Goal: Feedback & Contribution: Contribute content

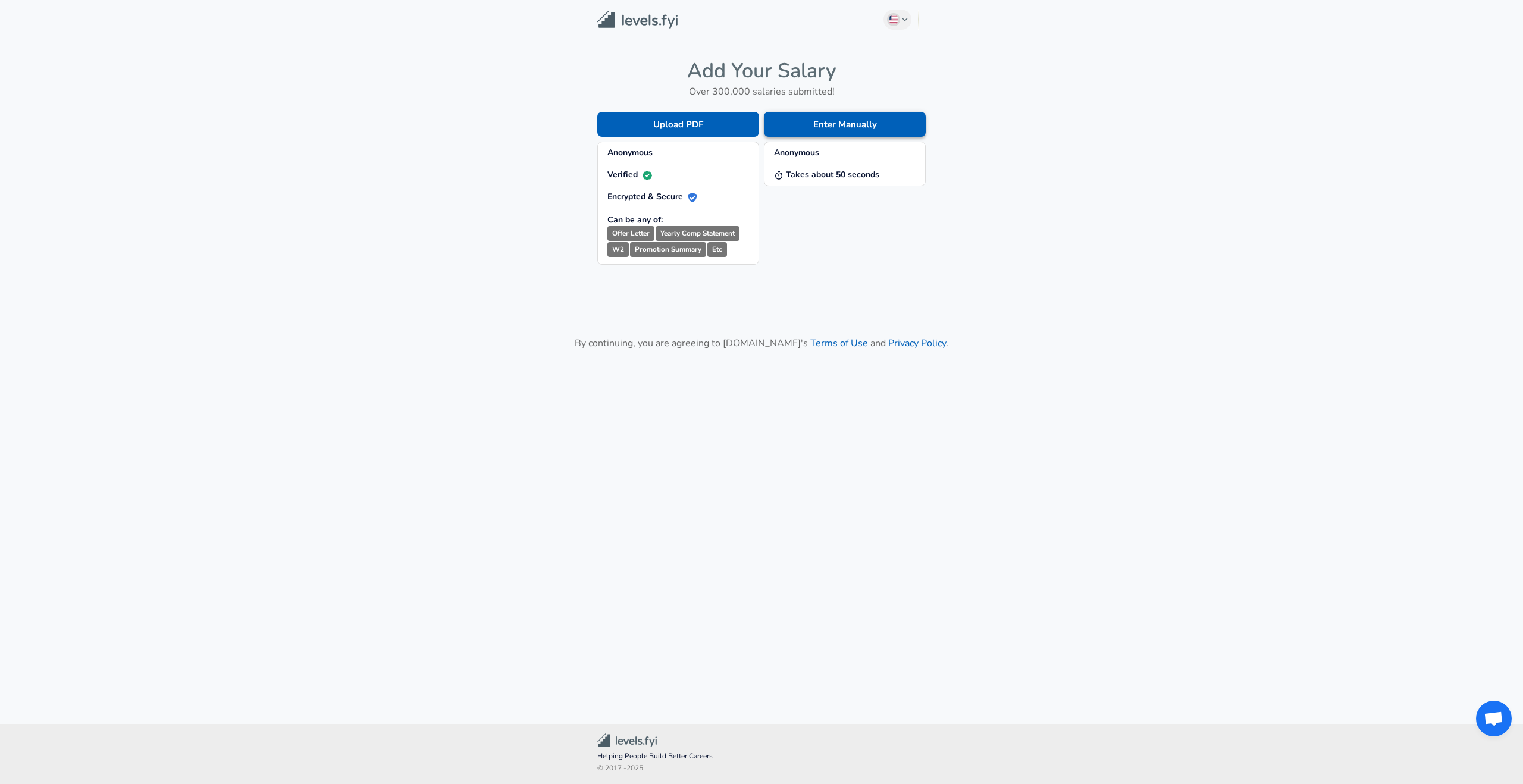
click at [828, 121] on button "Enter Manually" at bounding box center [844, 125] width 162 height 25
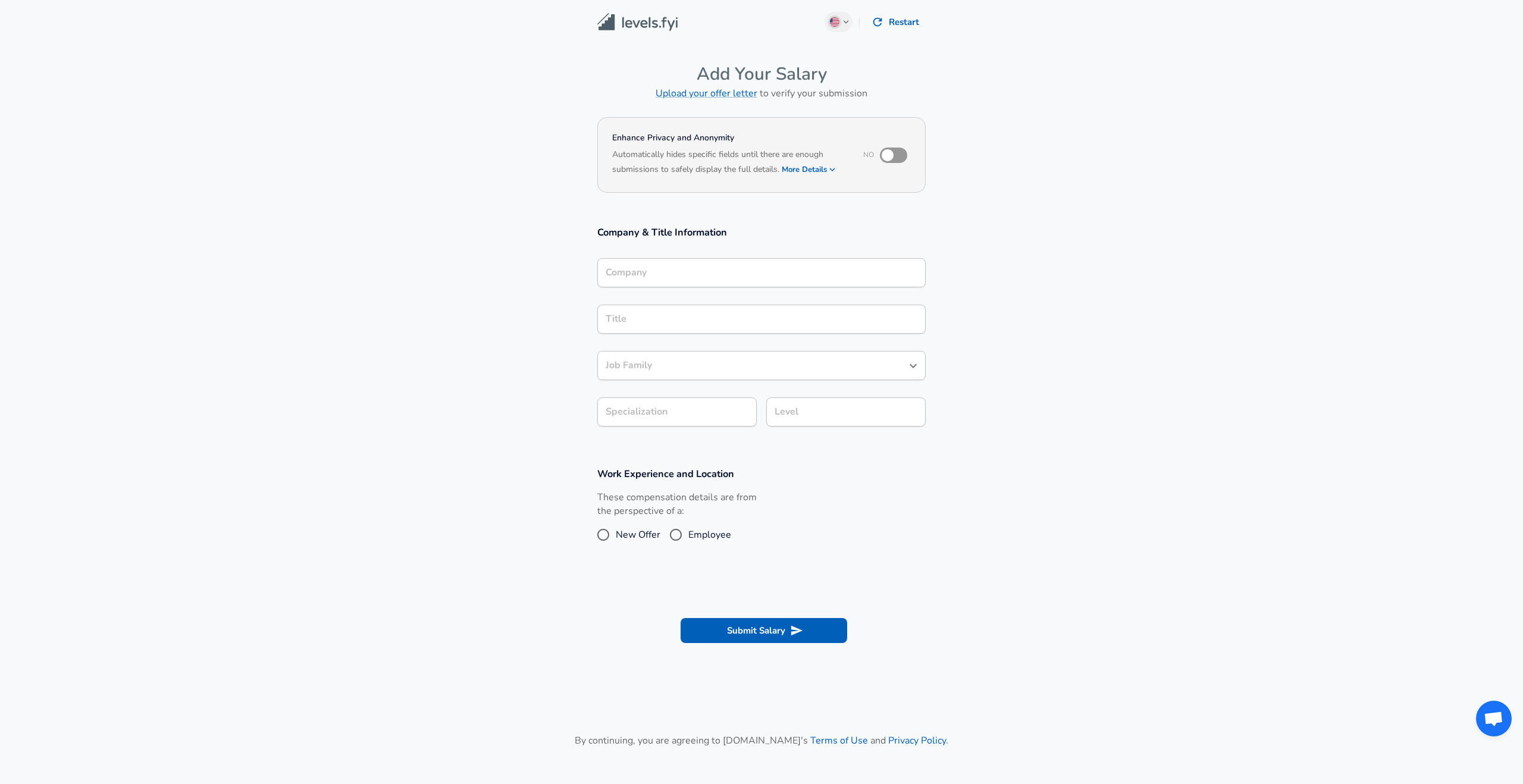
click at [709, 265] on input "Company" at bounding box center [762, 272] width 318 height 18
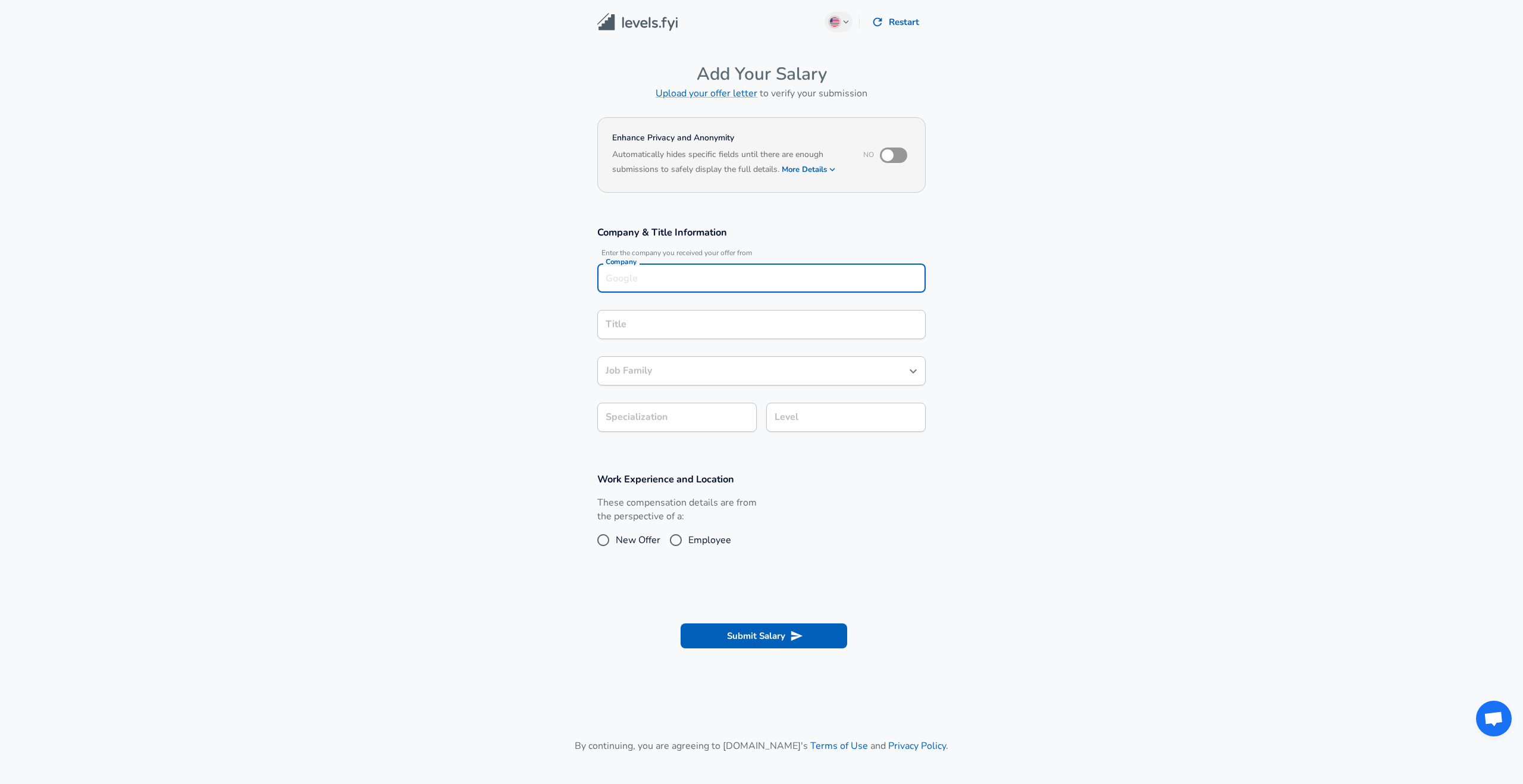
scroll to position [12, 0]
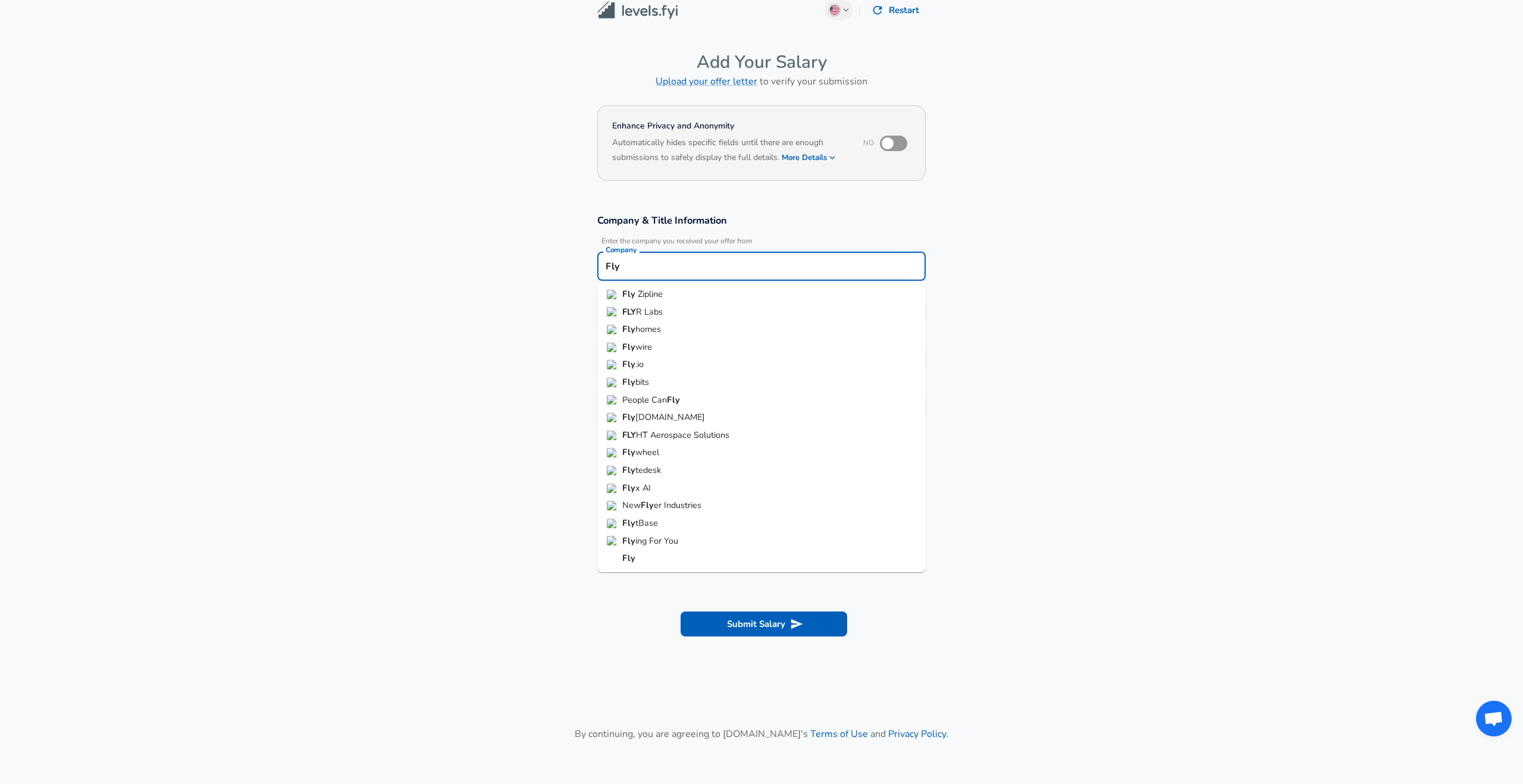
click at [654, 292] on span "Zipline" at bounding box center [650, 293] width 25 height 12
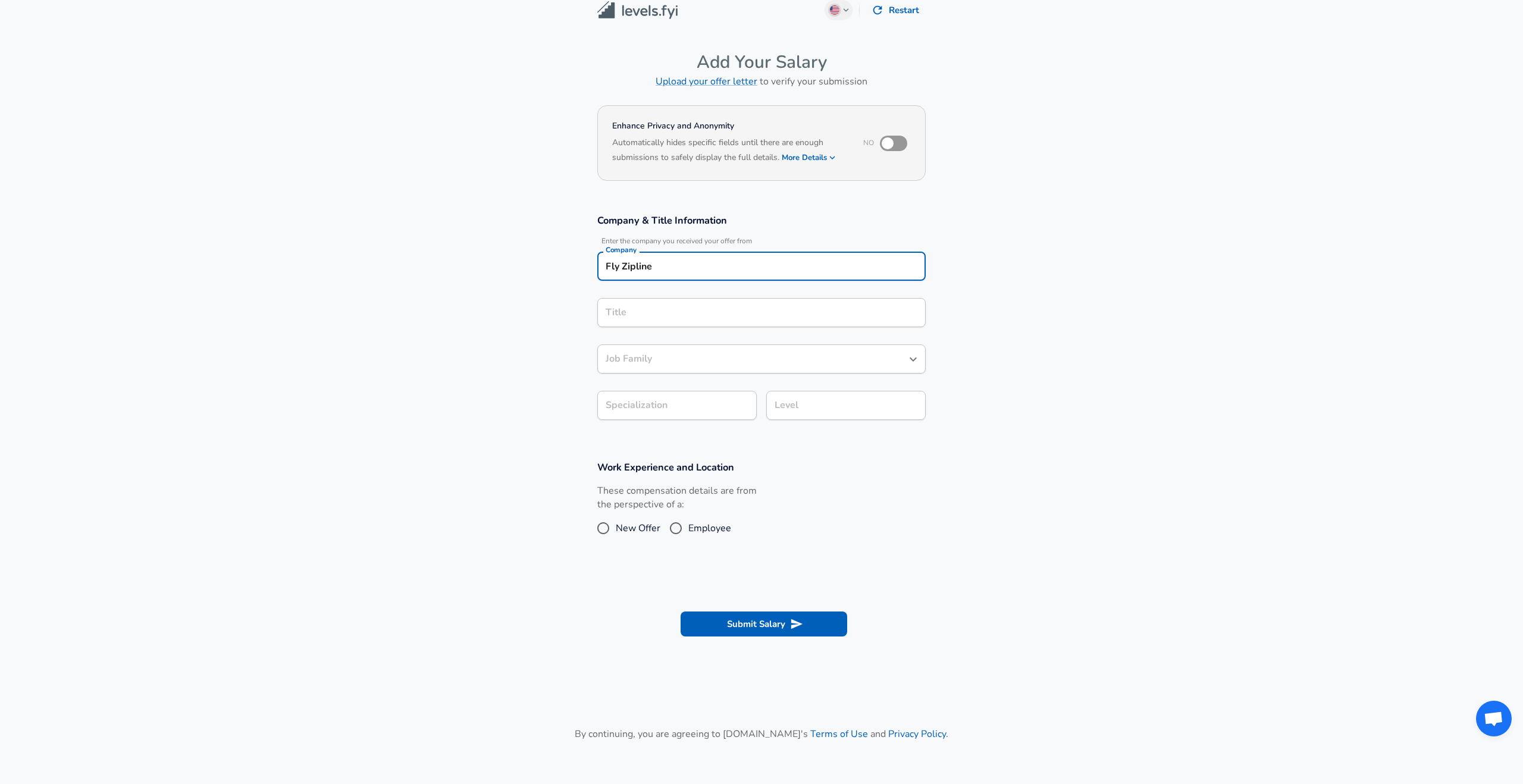
type input "Fly Zipline"
click at [645, 313] on input "Title" at bounding box center [762, 312] width 318 height 18
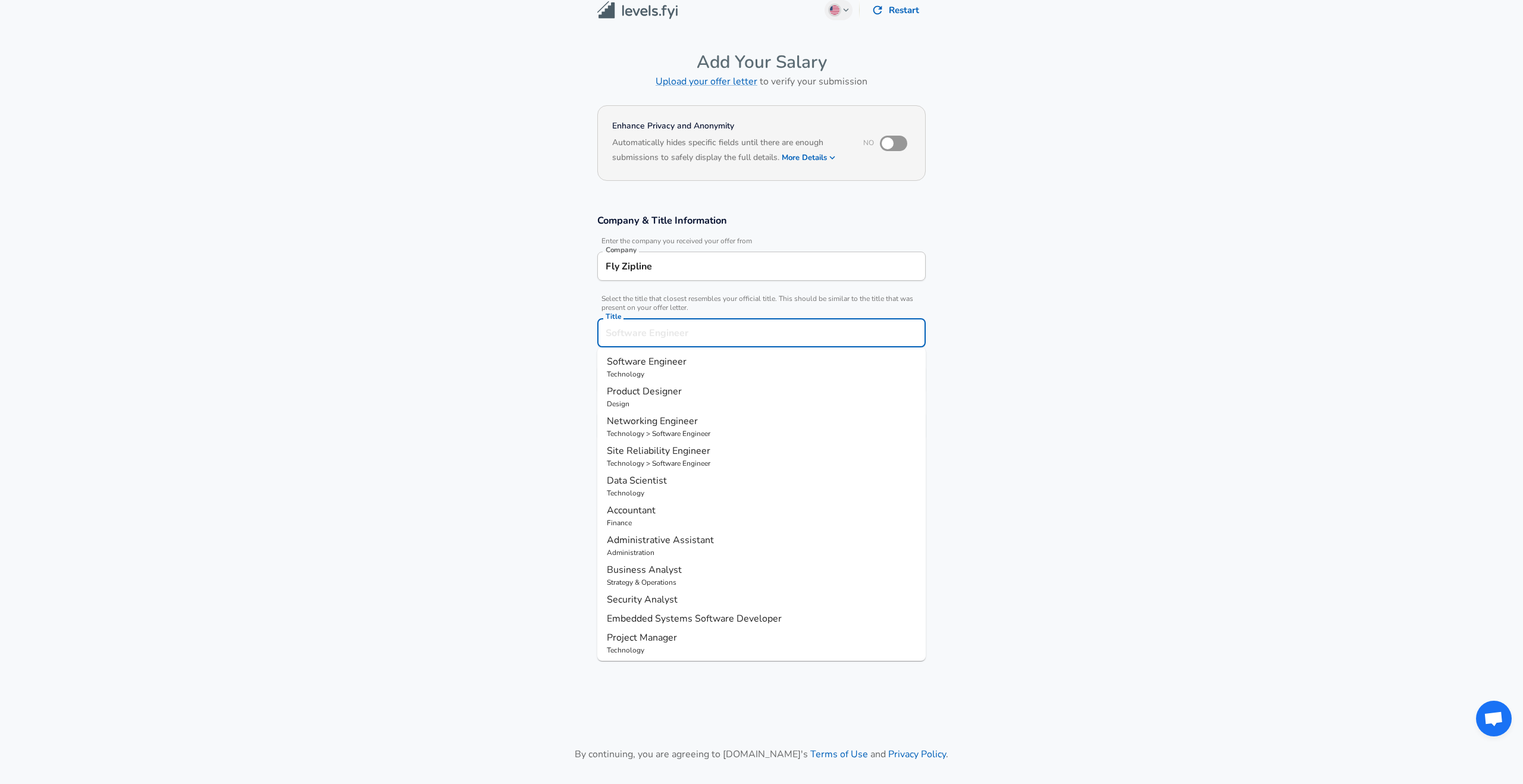
scroll to position [36, 0]
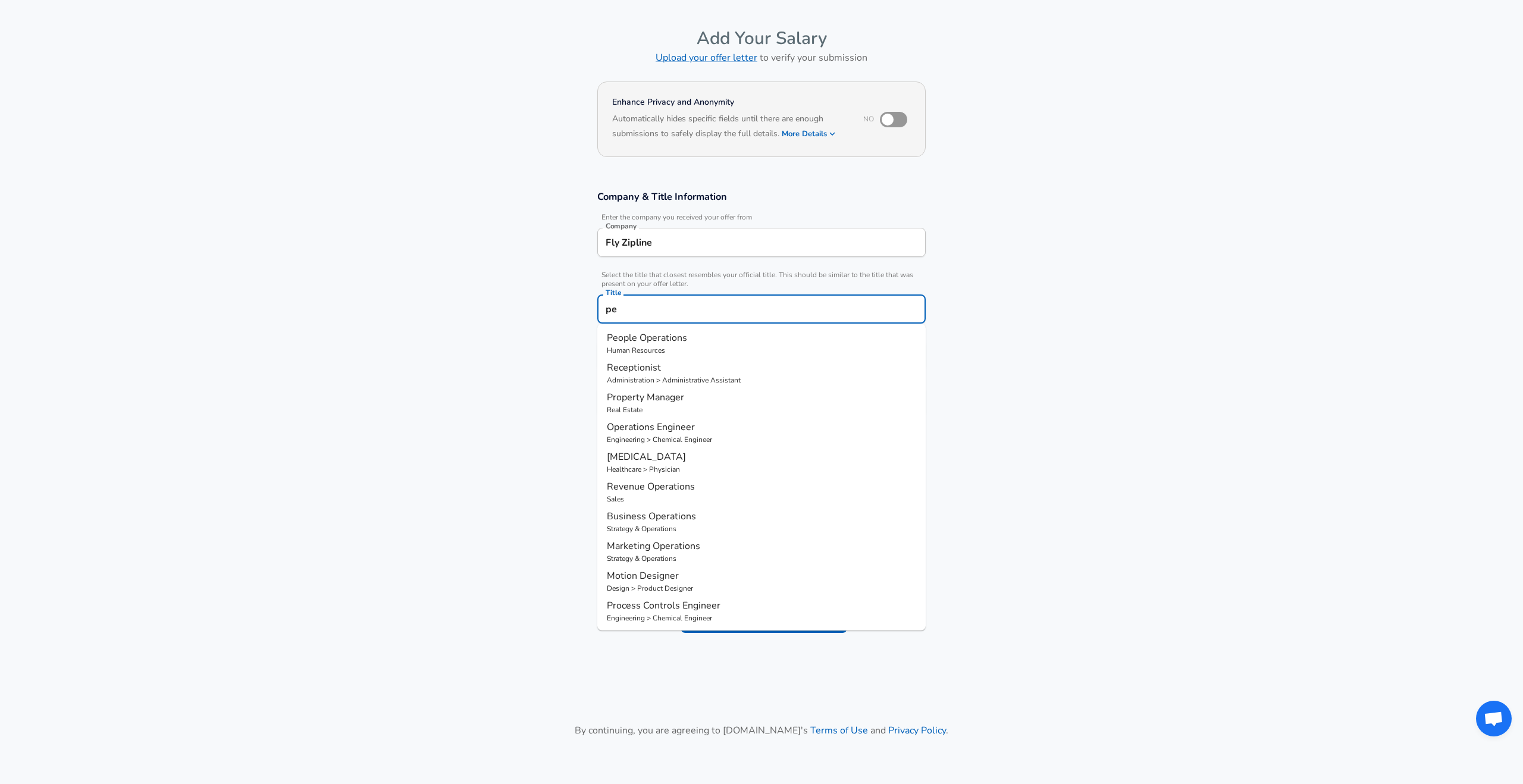
type input "p"
click at [626, 345] on p "Technology" at bounding box center [761, 350] width 309 height 11
type input "Software Engineer"
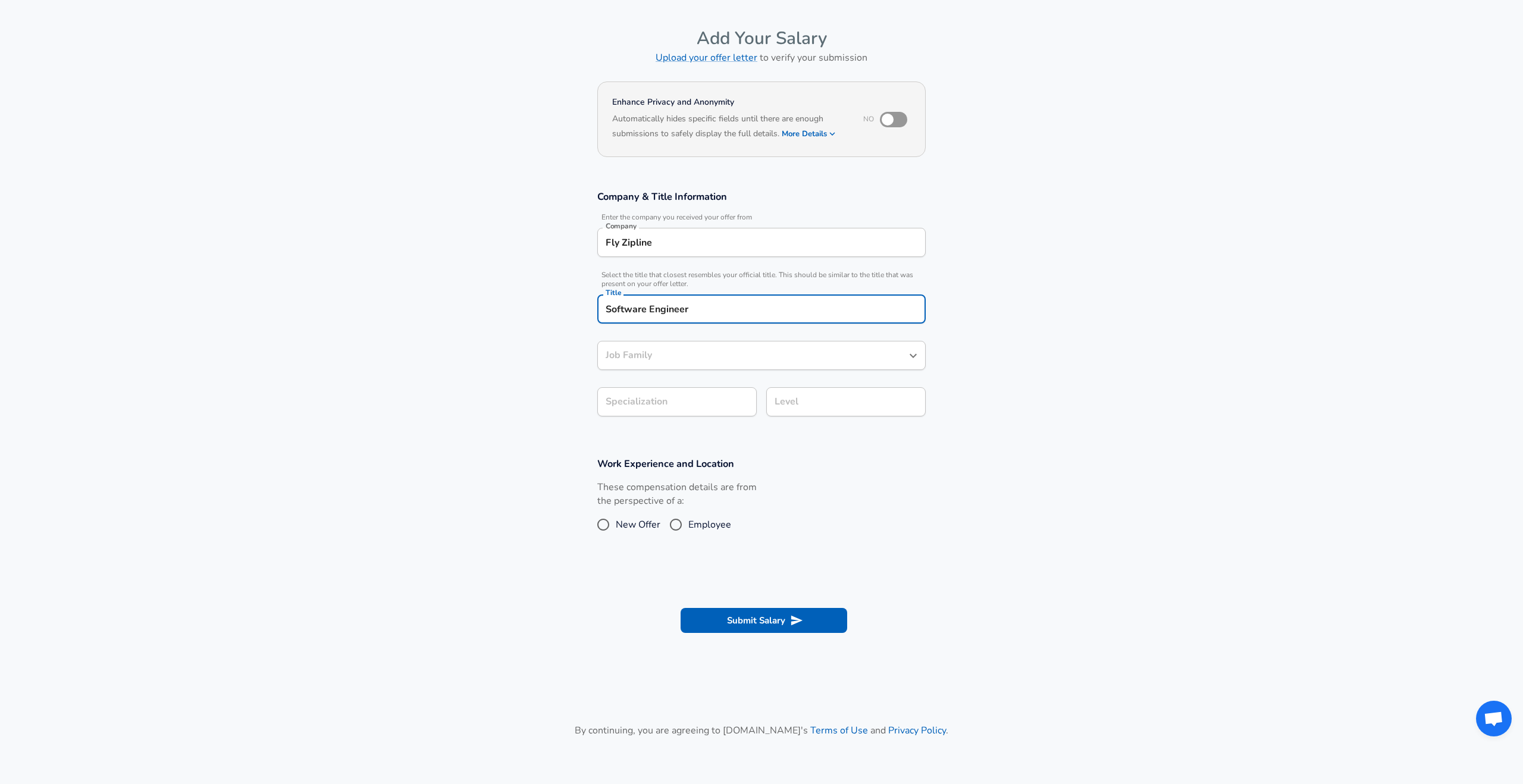
type input "Software Engineer"
click at [687, 358] on input "Software Engineer" at bounding box center [752, 355] width 300 height 18
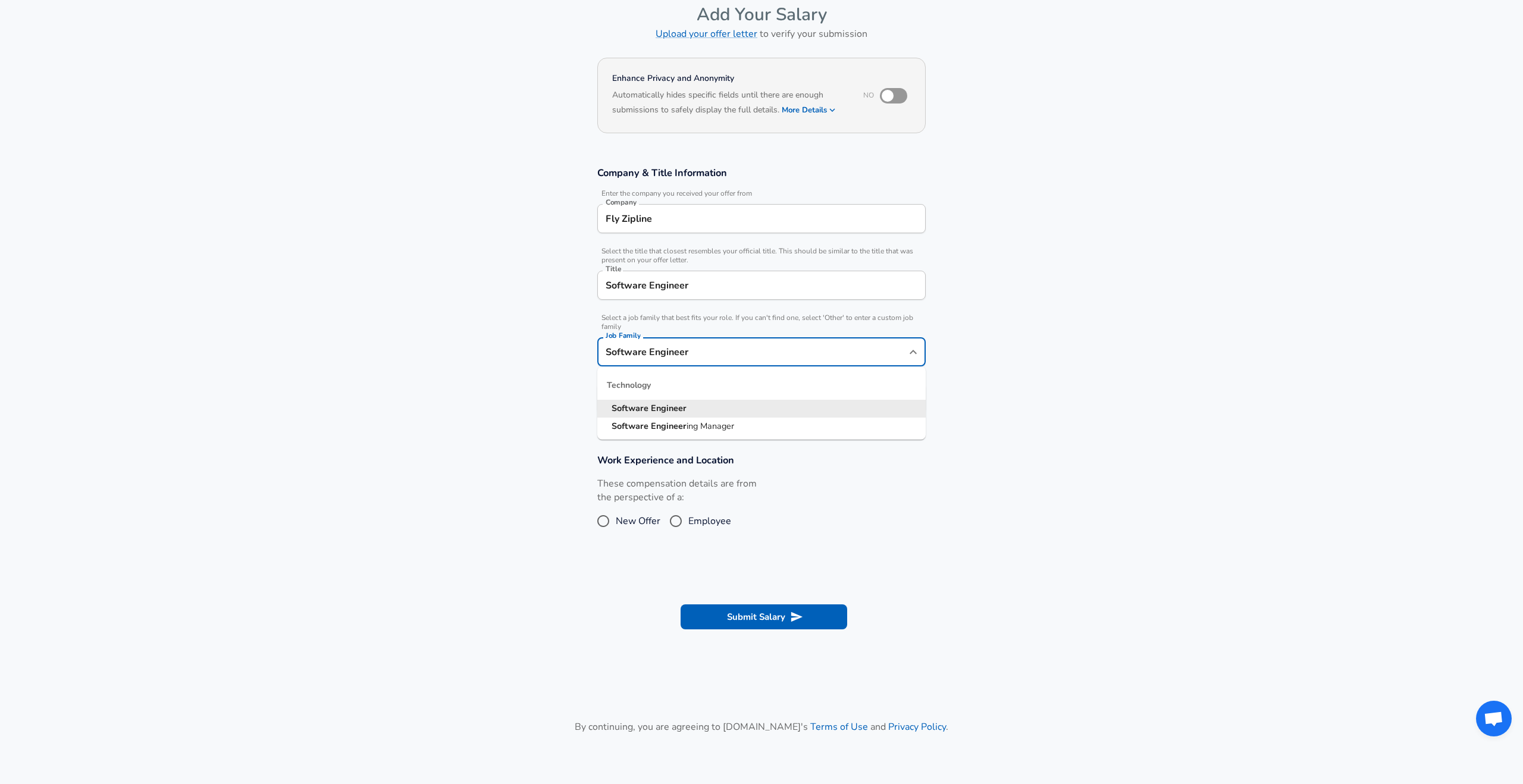
click at [687, 358] on input "Software Engineer" at bounding box center [752, 351] width 300 height 18
click at [678, 408] on strong "Engineer" at bounding box center [669, 407] width 36 height 12
click at [694, 396] on body "English ([GEOGRAPHIC_DATA]) Change Restart Add Your Salary Upload your offer le…" at bounding box center [761, 332] width 1523 height 784
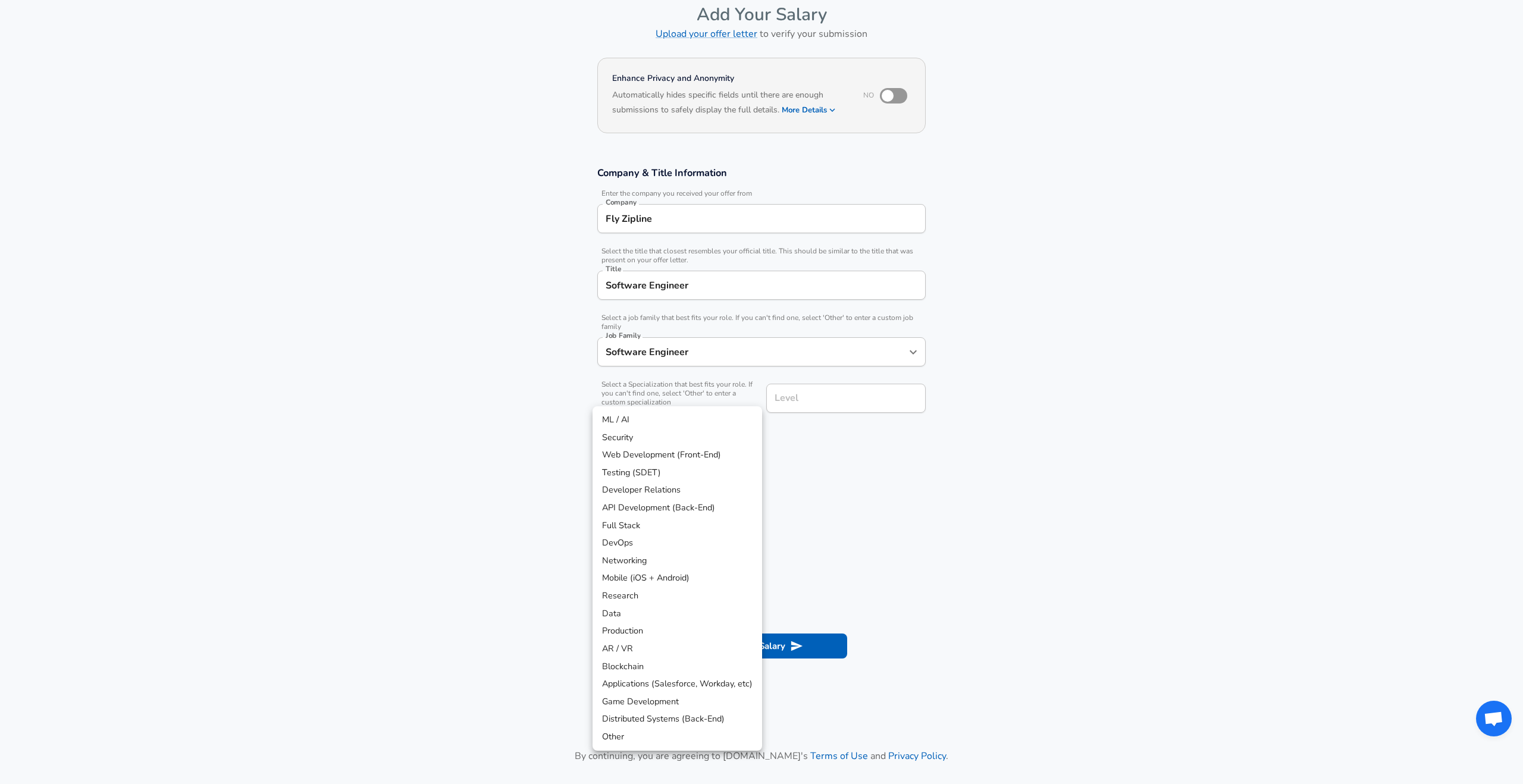
scroll to position [95, 0]
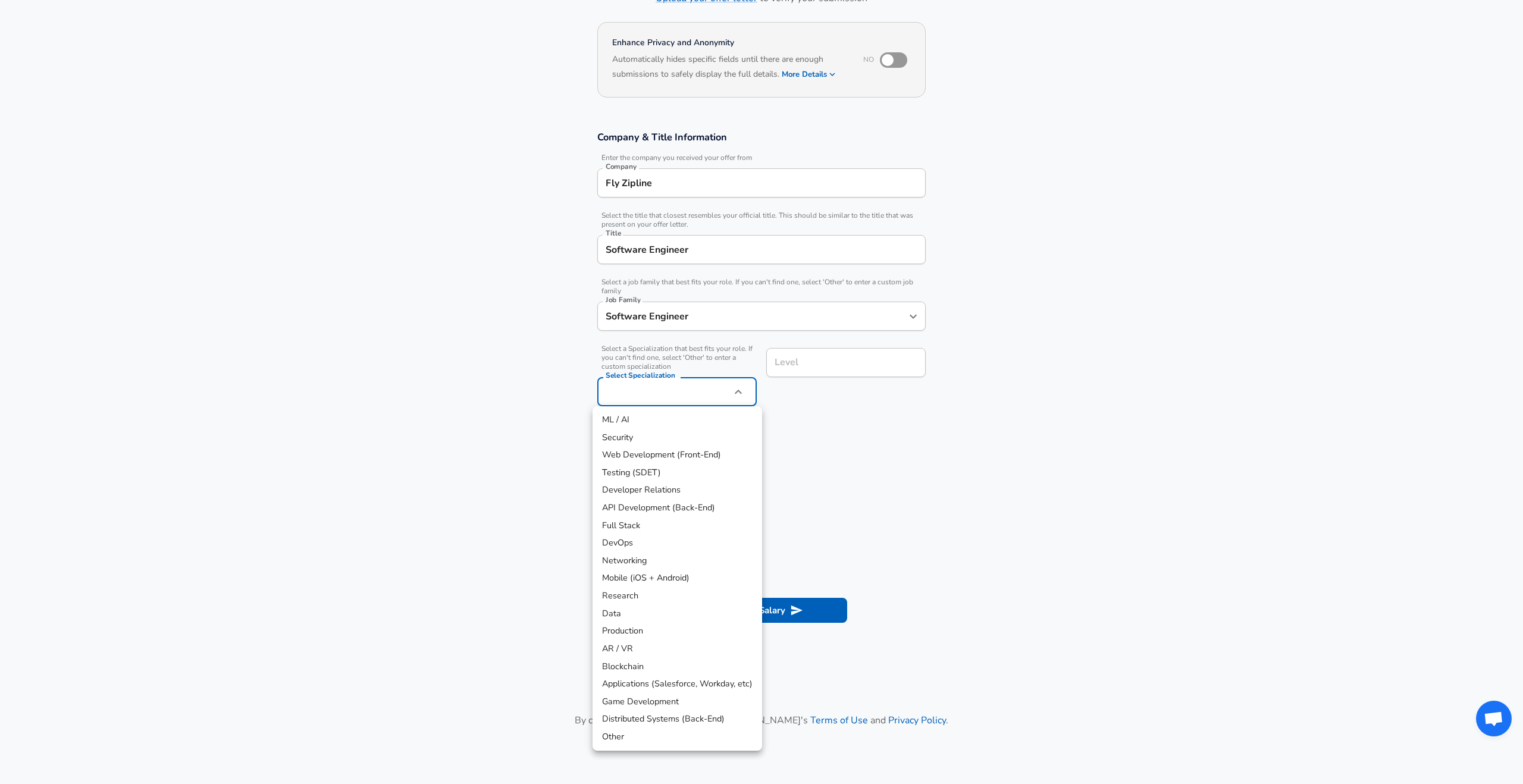
click at [672, 416] on li "ML / AI" at bounding box center [677, 420] width 170 height 18
type input "ML / AI"
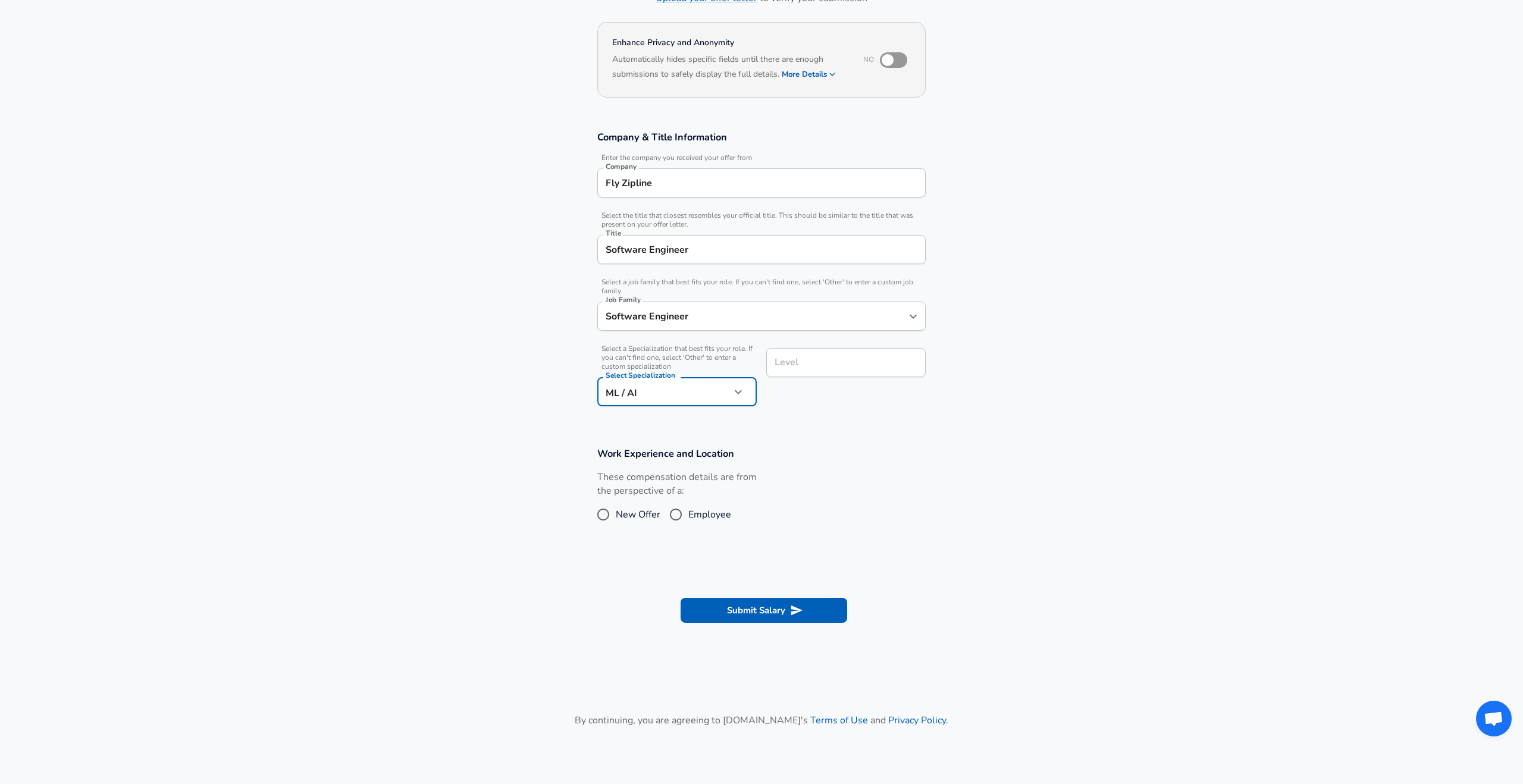
click at [712, 395] on body "English ([GEOGRAPHIC_DATA]) Change Restart Add Your Salary Upload your offer le…" at bounding box center [761, 297] width 1523 height 784
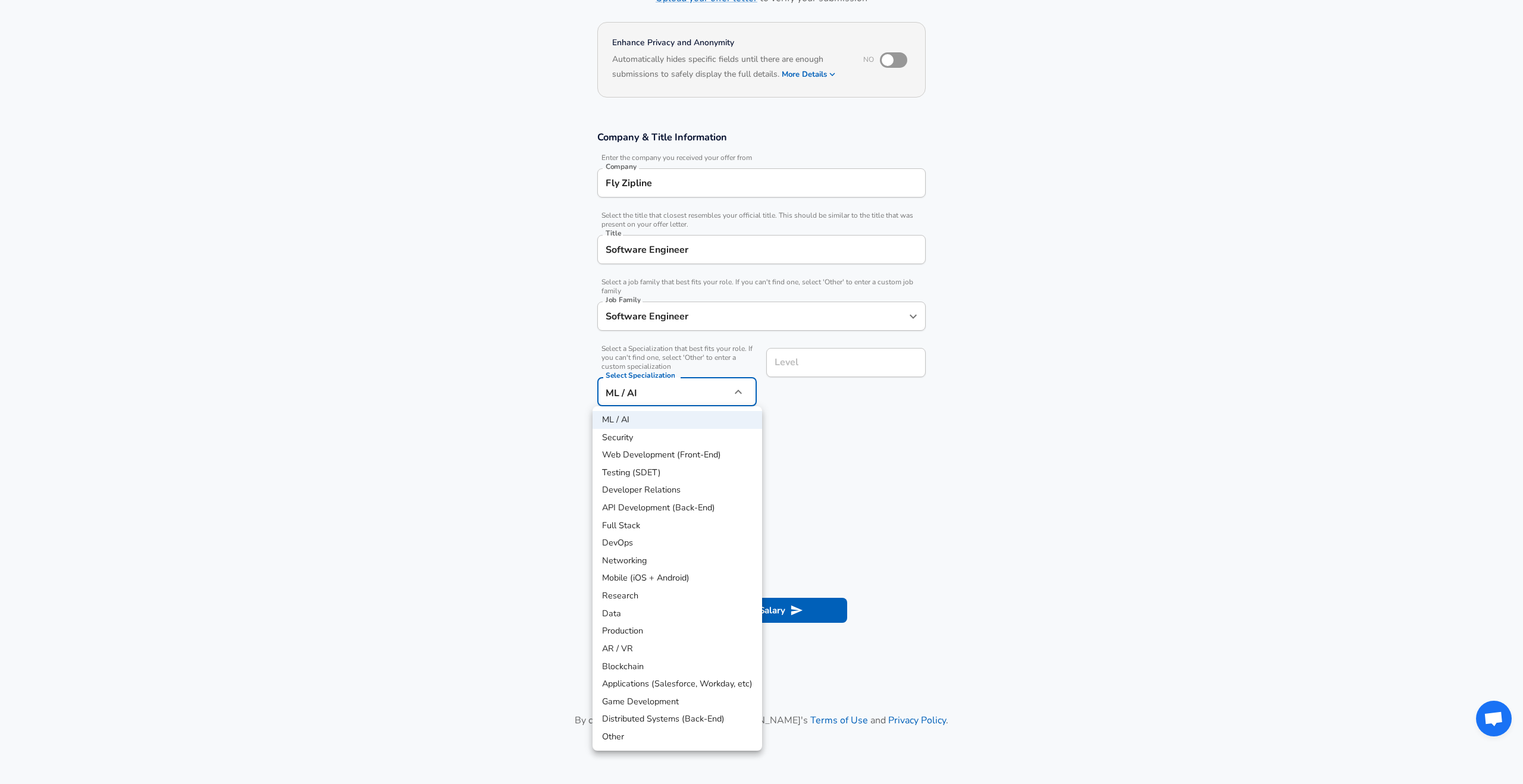
click at [689, 426] on li "ML / AI" at bounding box center [677, 420] width 170 height 18
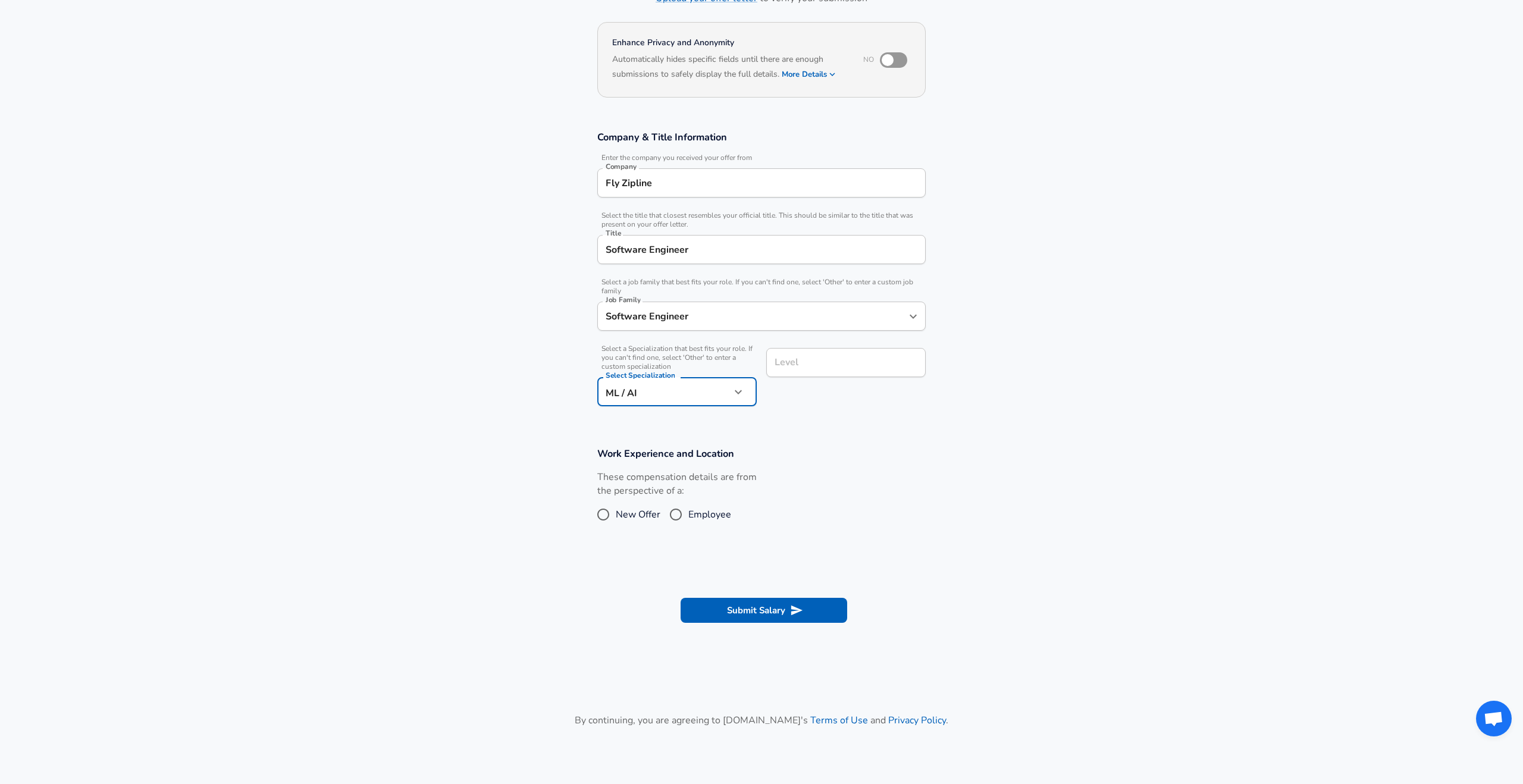
click at [823, 374] on div "Level" at bounding box center [846, 362] width 160 height 29
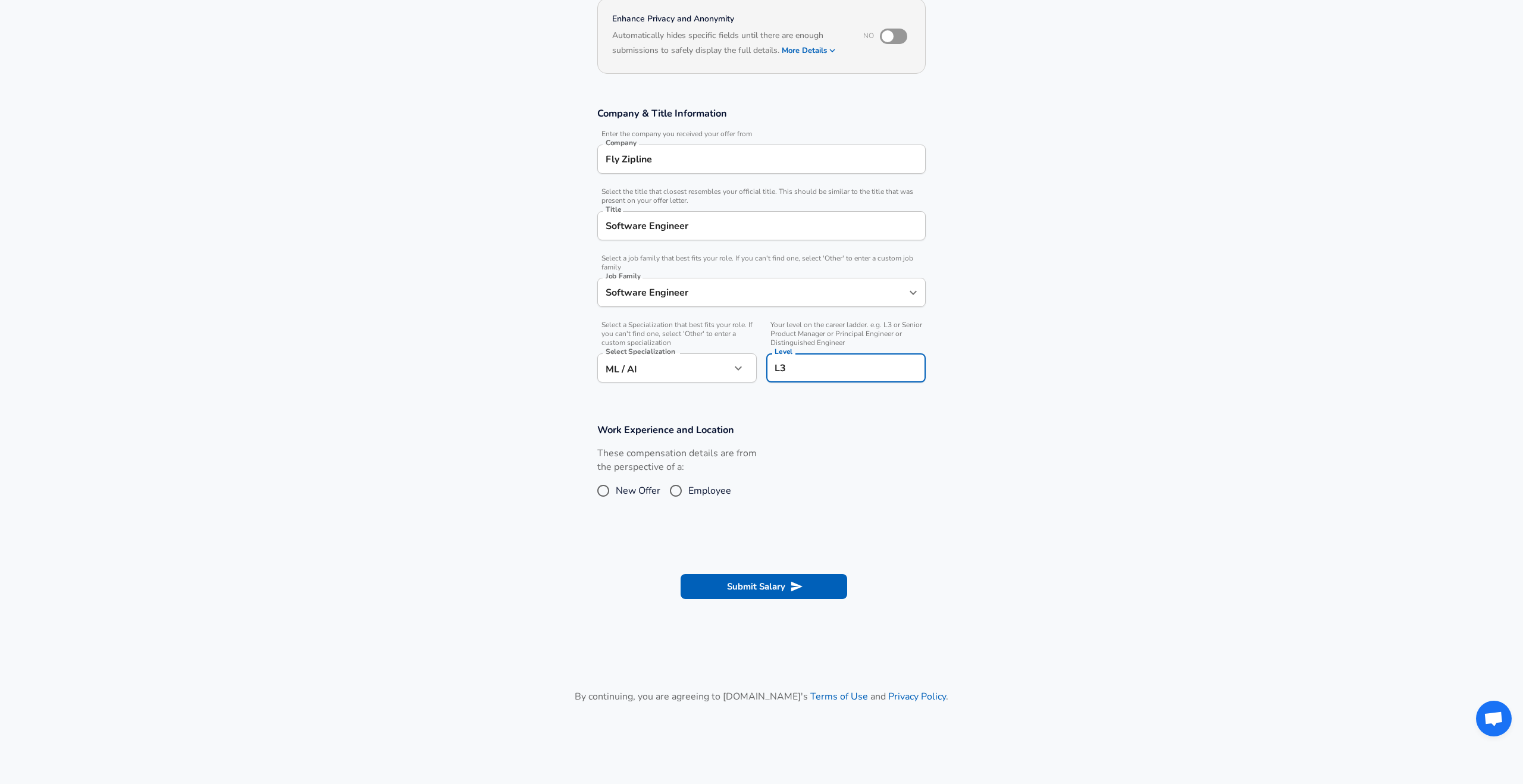
type input "L3"
click at [836, 414] on section "Work Experience and Location These compensation details are from the perspectiv…" at bounding box center [761, 469] width 1523 height 119
click at [678, 495] on input "Employee" at bounding box center [676, 491] width 25 height 19
radio input "true"
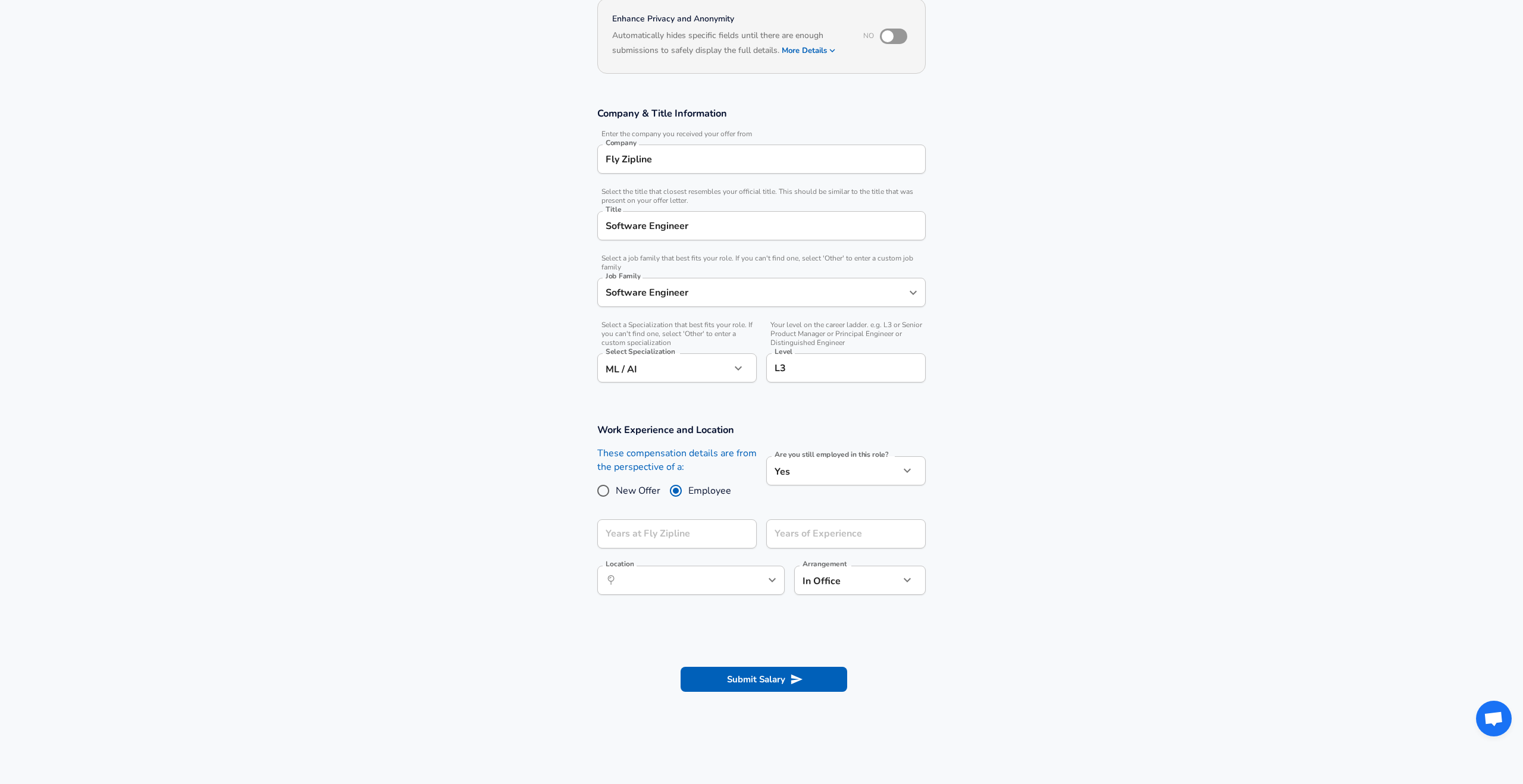
click at [873, 465] on body "English ([GEOGRAPHIC_DATA]) Change Restart Add Your Salary Upload your offer le…" at bounding box center [761, 273] width 1523 height 784
click at [854, 492] on li "No" at bounding box center [846, 499] width 160 height 18
type input "no"
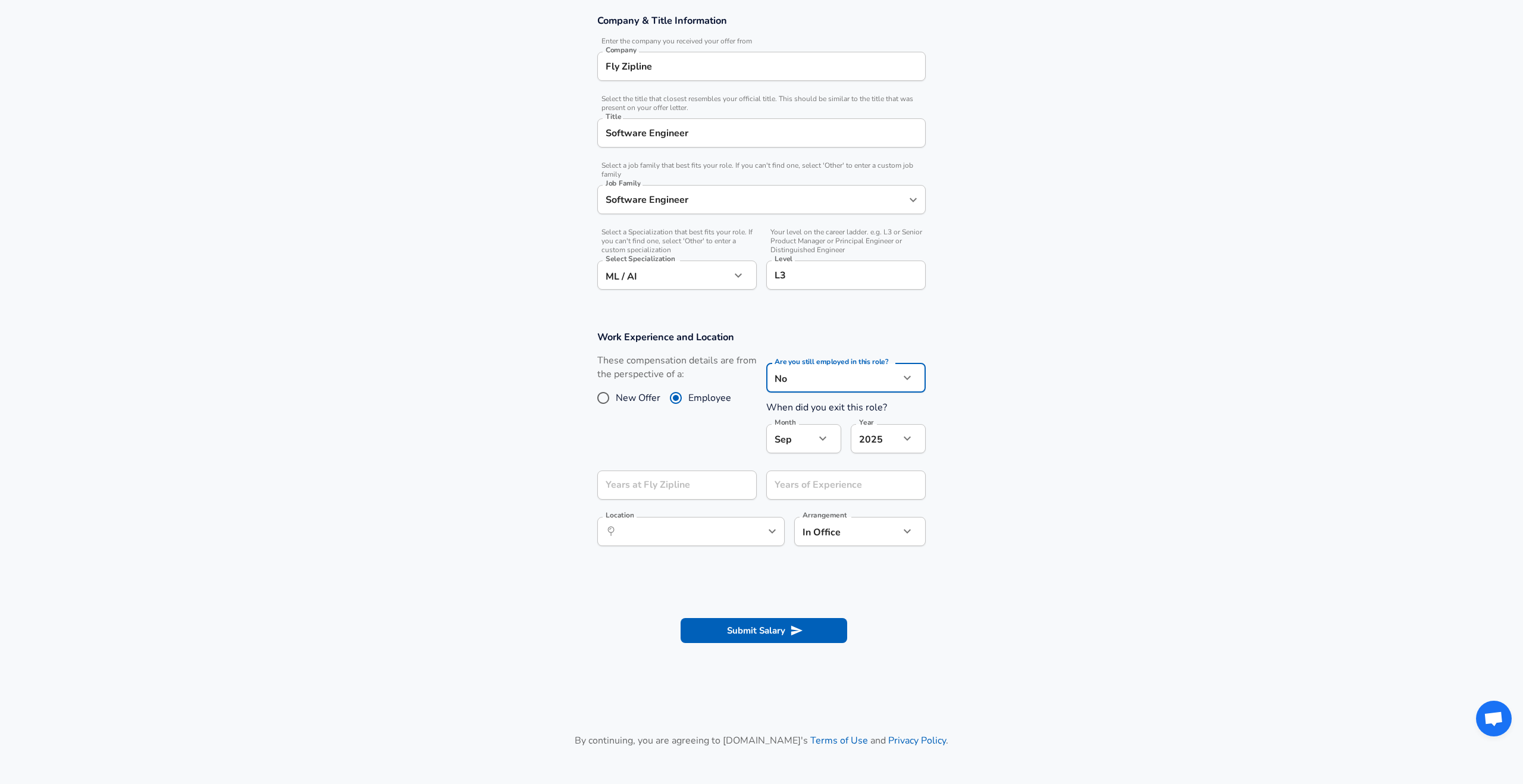
scroll to position [215, 0]
click at [727, 479] on input "Years at Fly Zipline" at bounding box center [664, 481] width 133 height 29
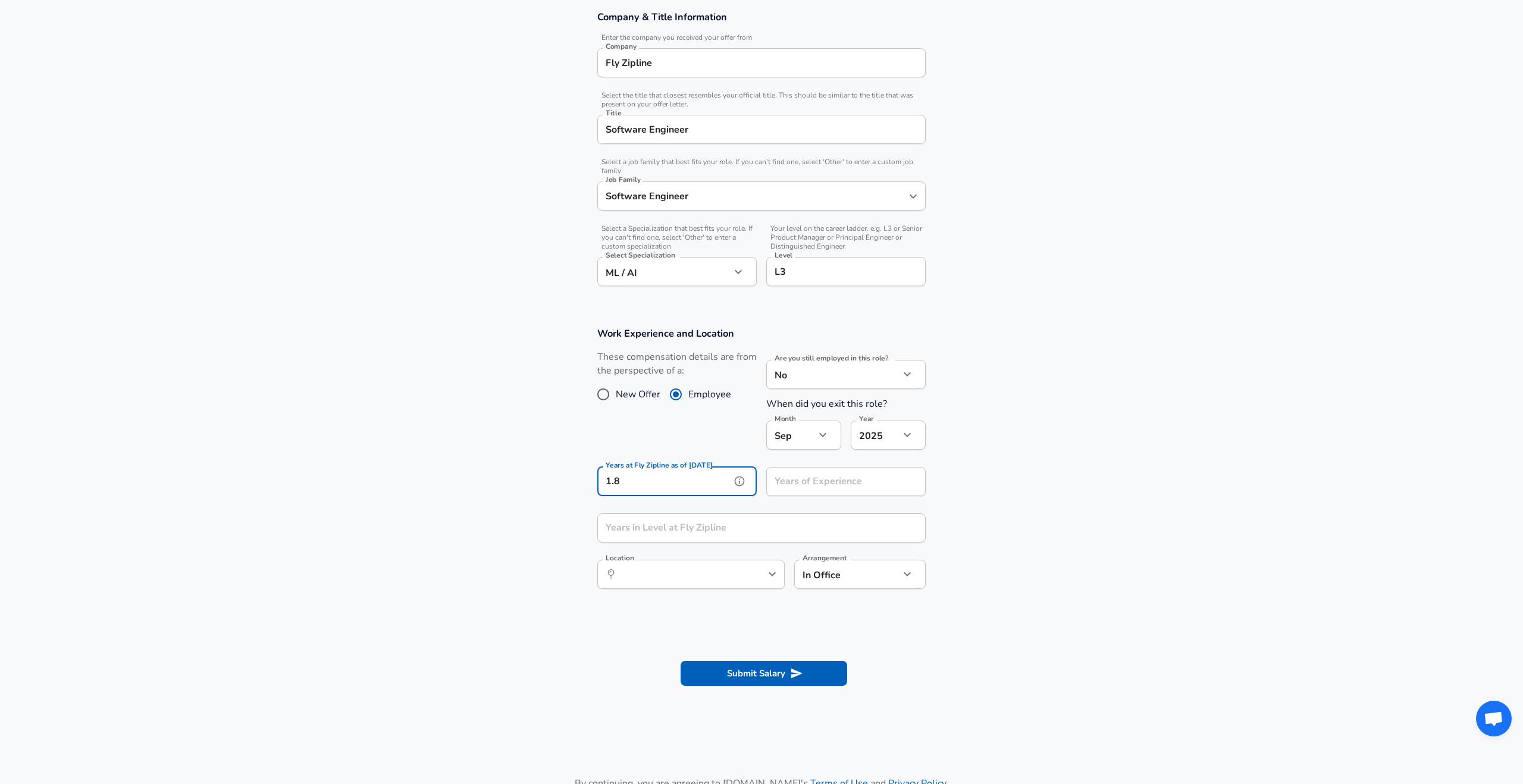
type input "1.8"
click at [792, 484] on input "Years of Experience" at bounding box center [833, 481] width 133 height 29
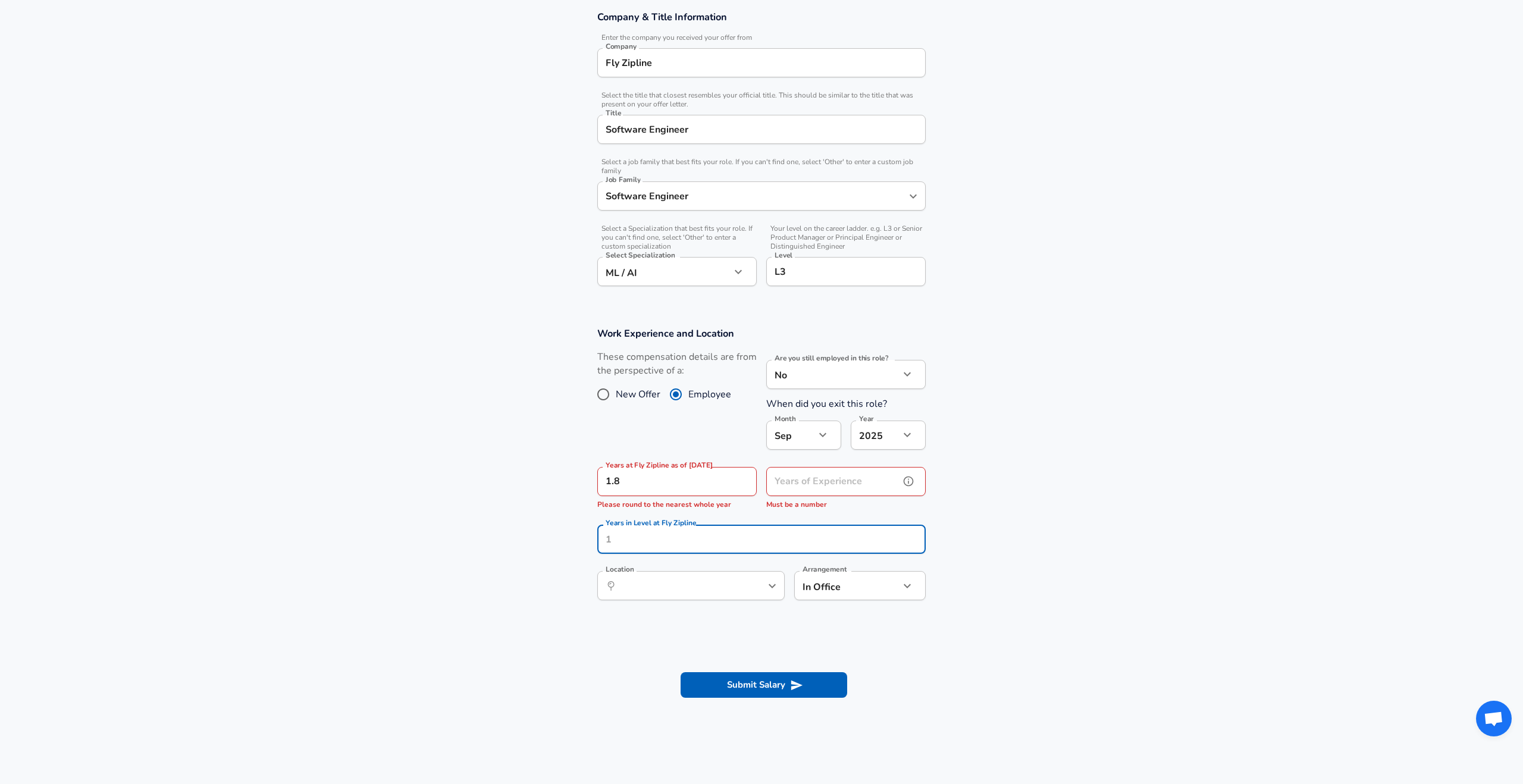
click at [779, 486] on input "Years of Experience" at bounding box center [833, 481] width 133 height 29
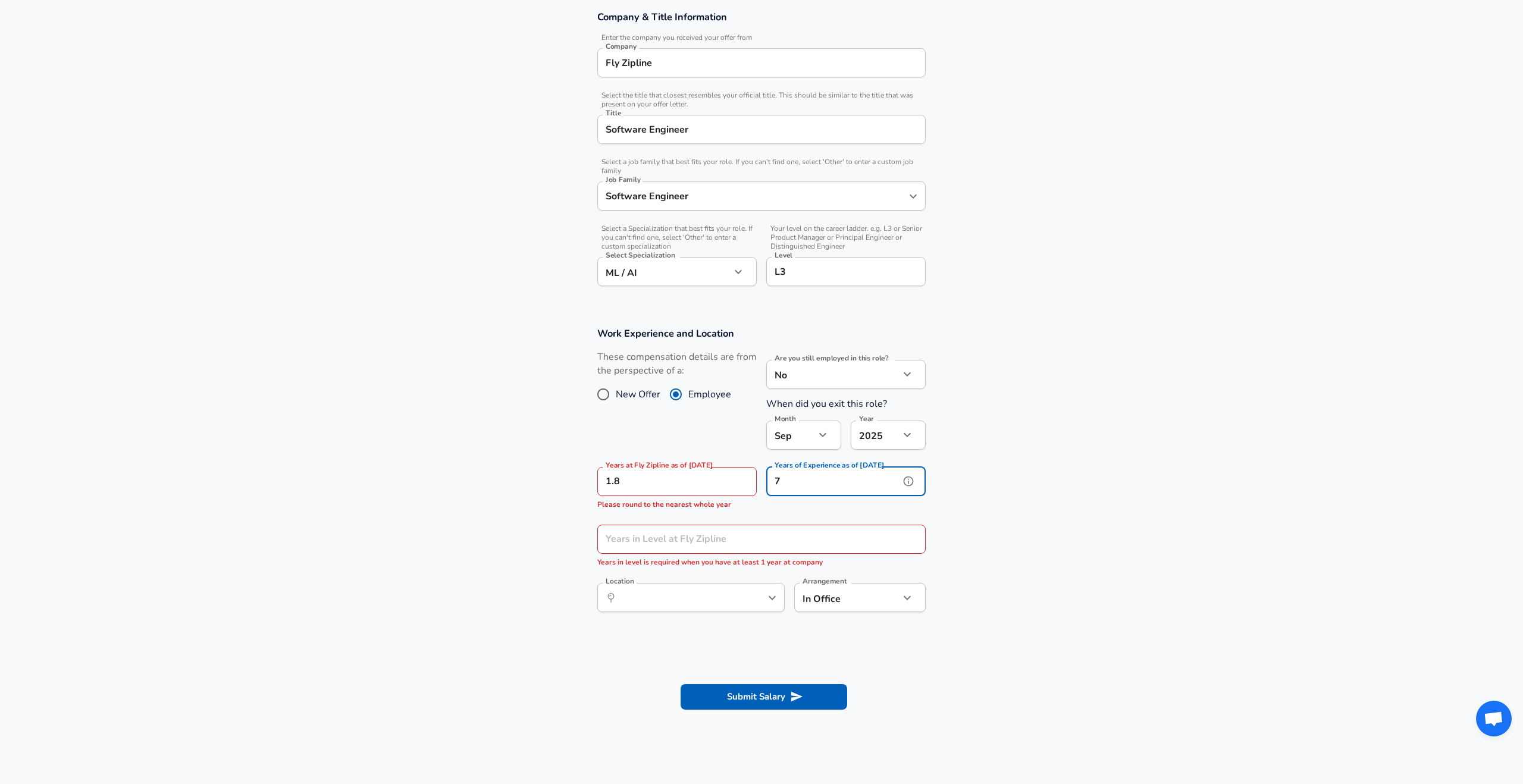
type input "7"
click at [713, 536] on input "Years in Level at Fly Zipline" at bounding box center [748, 539] width 302 height 29
click at [657, 489] on input "1.8" at bounding box center [664, 481] width 133 height 29
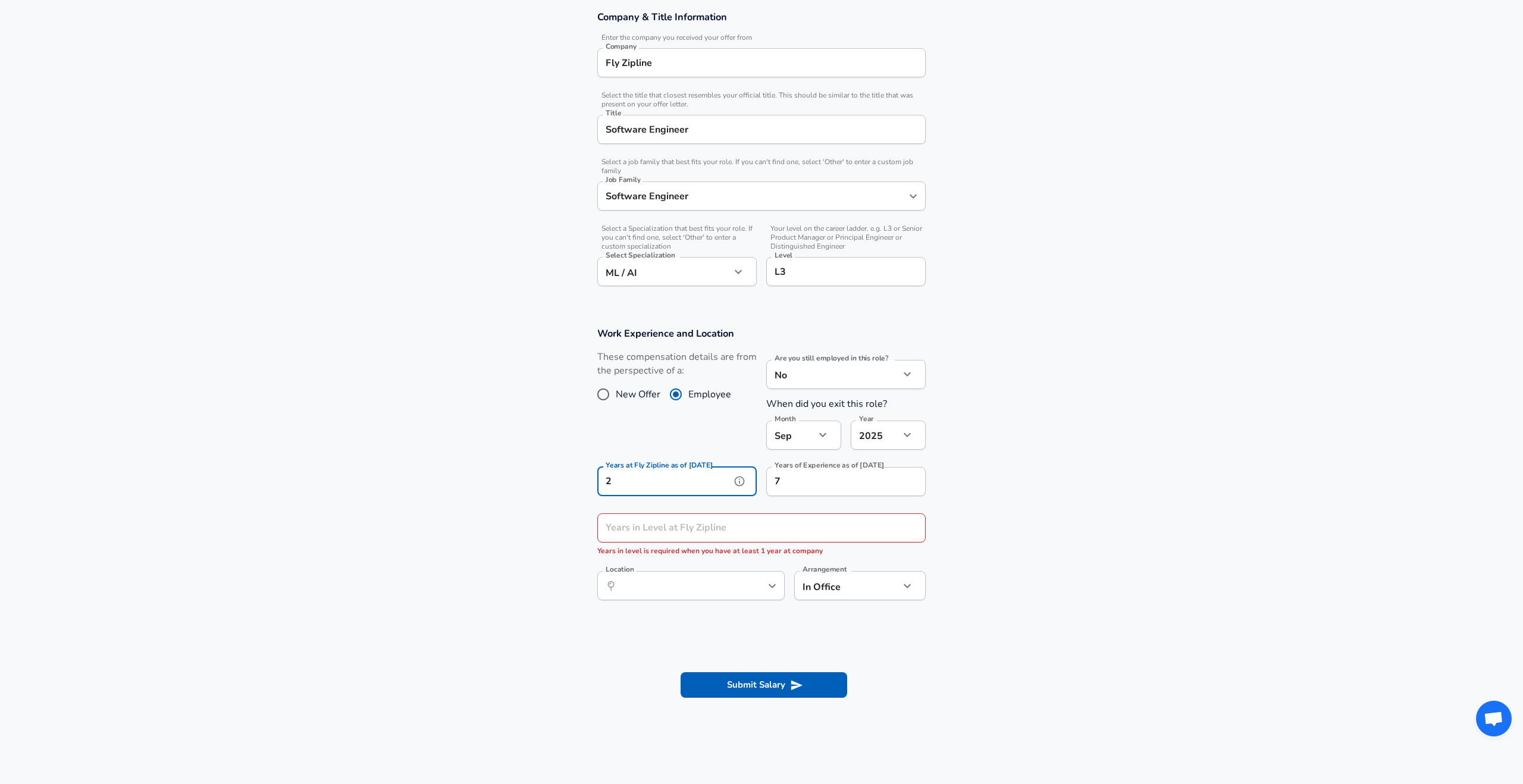
type input "2"
click at [643, 531] on input "Years in Level at Fly Zipline" at bounding box center [748, 527] width 302 height 29
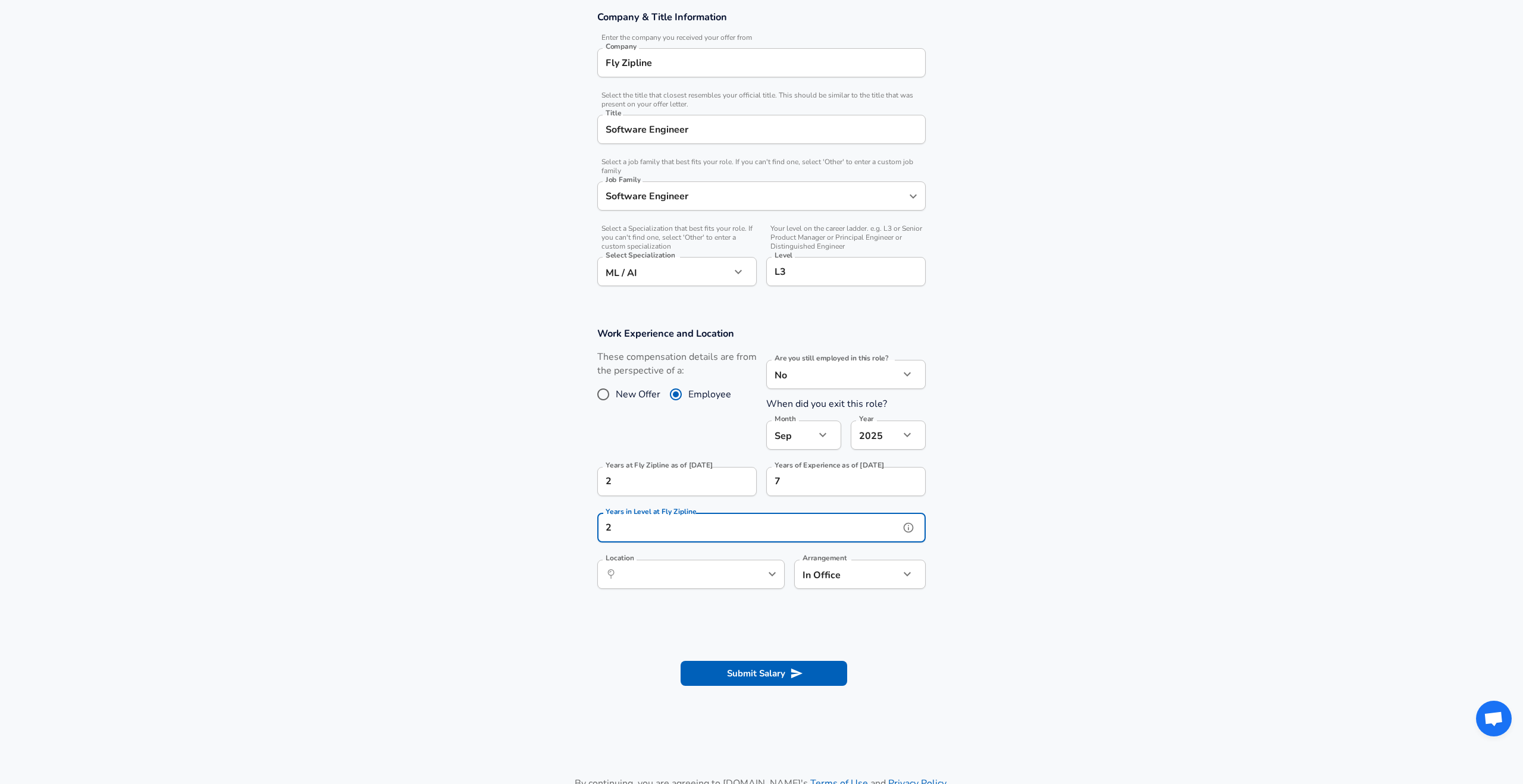
type input "2"
click at [655, 572] on input "Location" at bounding box center [678, 574] width 122 height 18
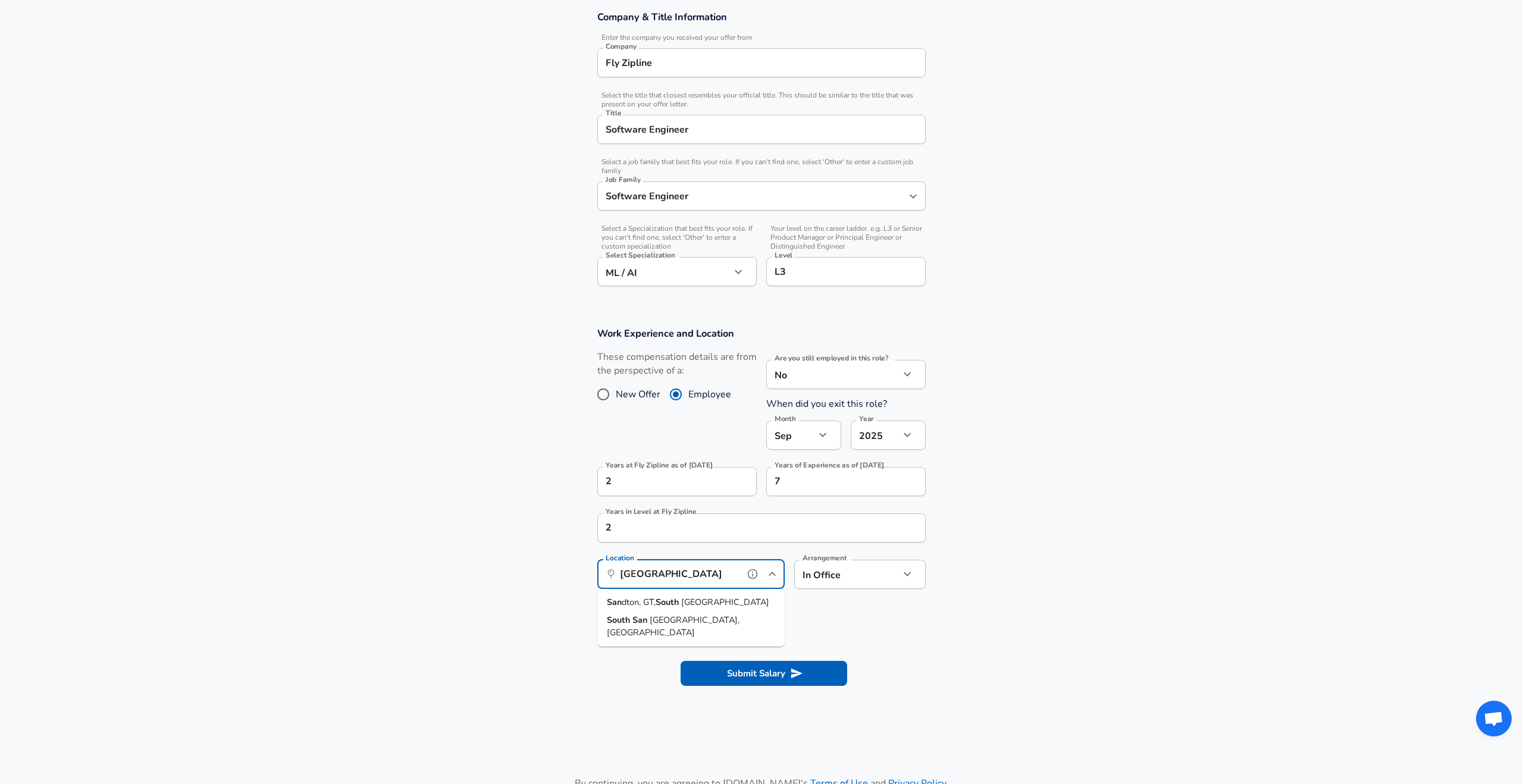
click at [652, 619] on span "[GEOGRAPHIC_DATA], [GEOGRAPHIC_DATA]" at bounding box center [673, 626] width 133 height 25
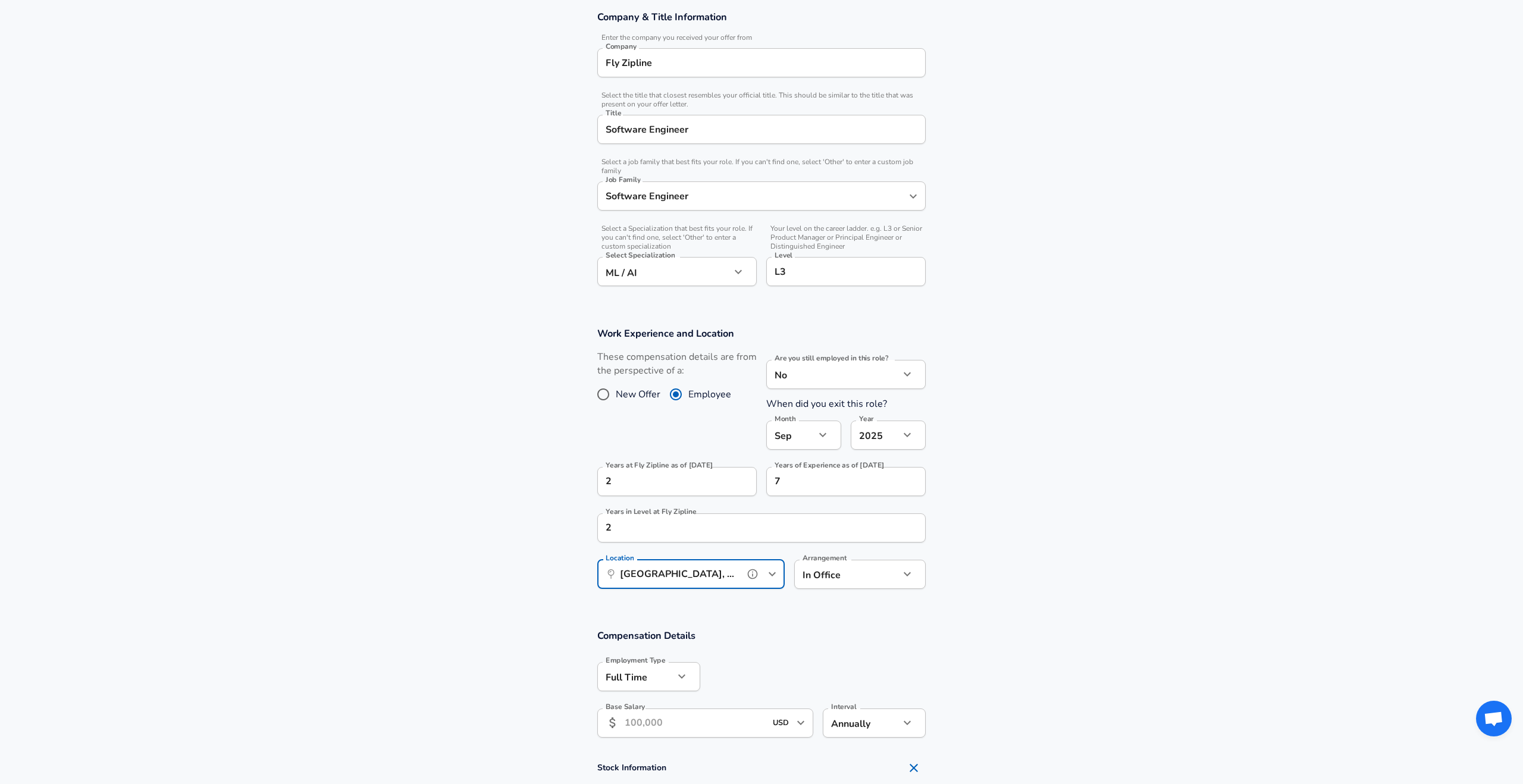
type input "[GEOGRAPHIC_DATA], [GEOGRAPHIC_DATA]"
click at [828, 623] on section "Compensation Details Employment Type [DEMOGRAPHIC_DATA] full_time Employment Ty…" at bounding box center [761, 768] width 1523 height 305
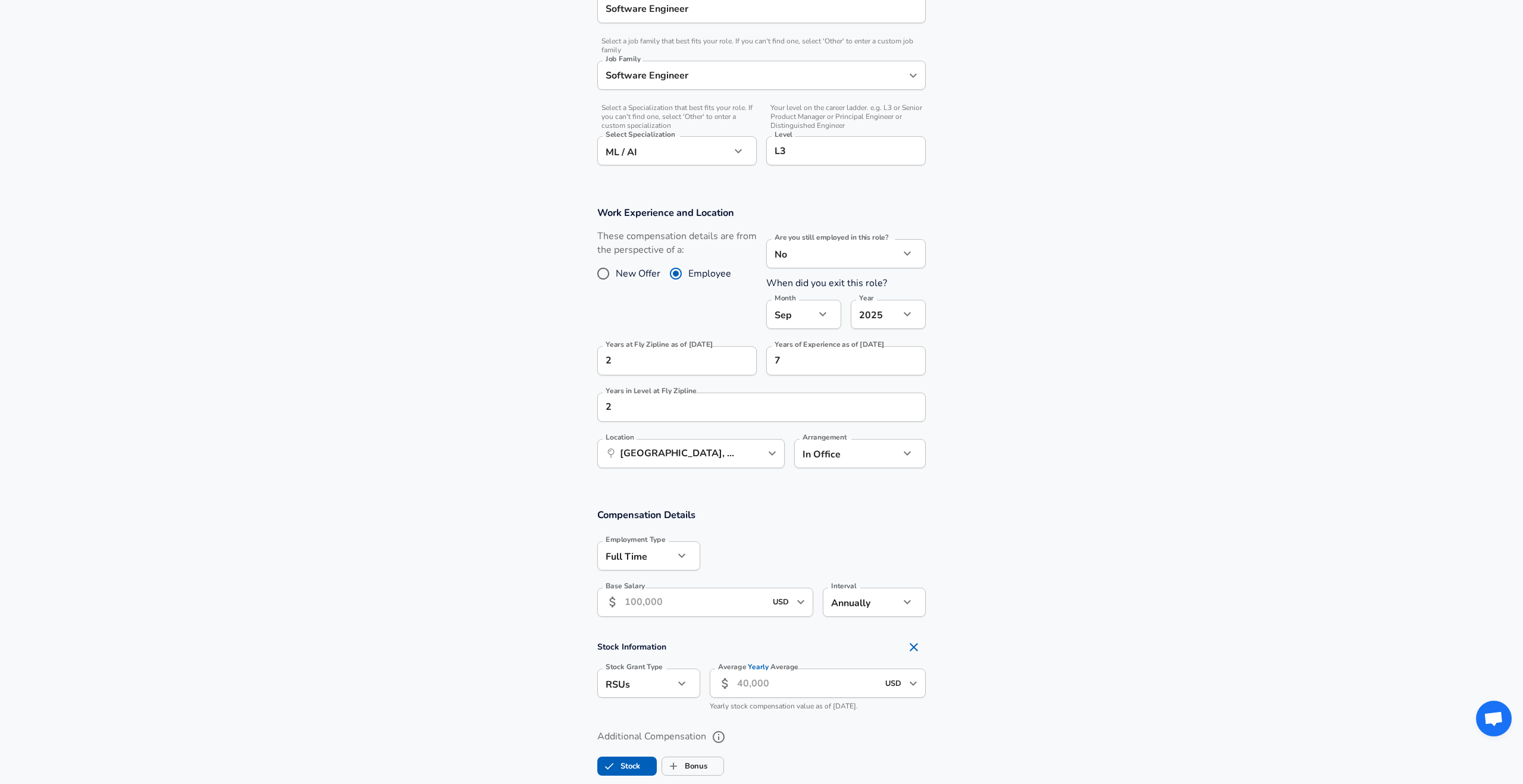
scroll to position [337, 0]
click at [714, 603] on input "Base Salary" at bounding box center [695, 601] width 141 height 29
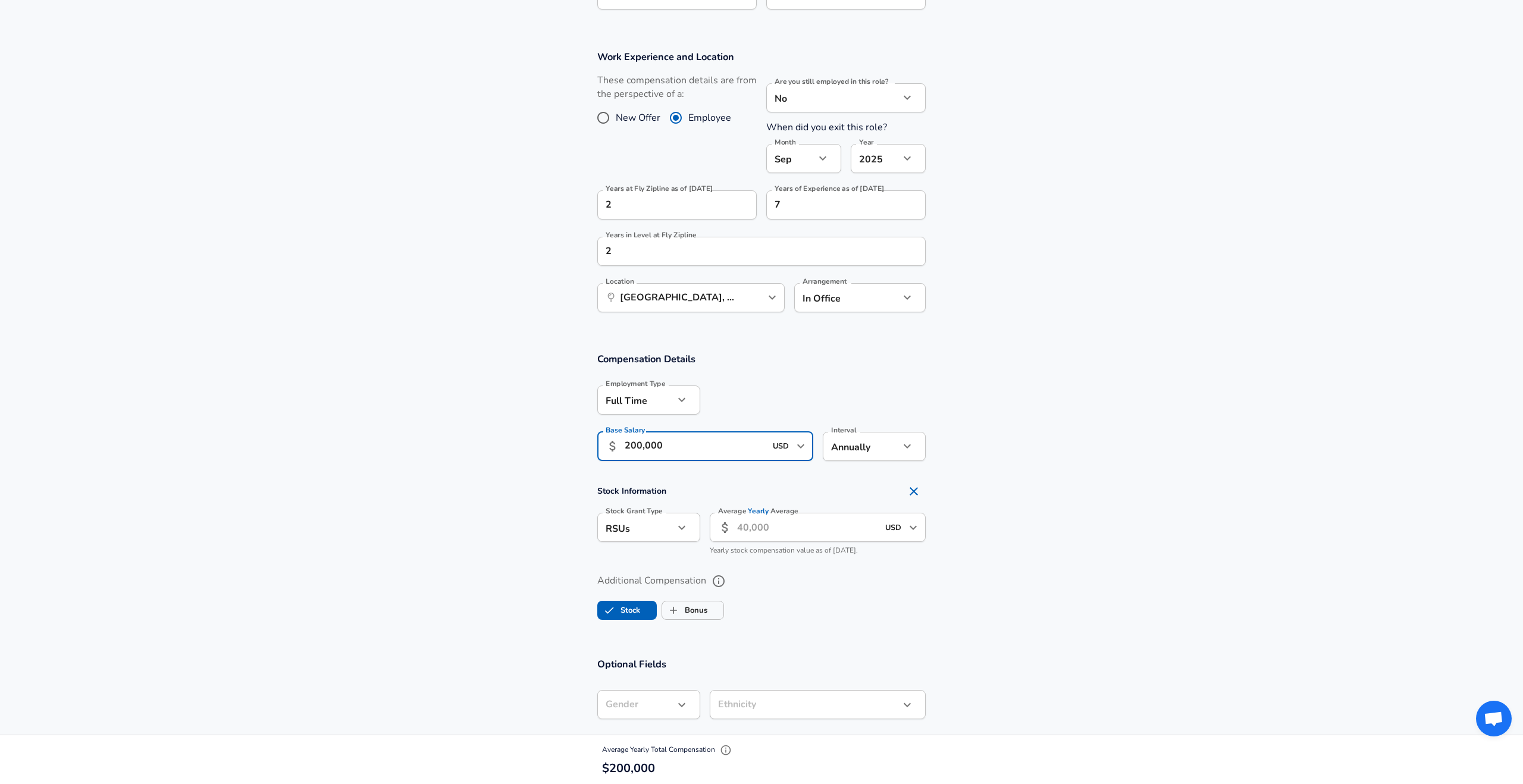
scroll to position [494, 0]
type input "200,000"
click at [826, 522] on input "Average Yearly Average" at bounding box center [808, 525] width 141 height 29
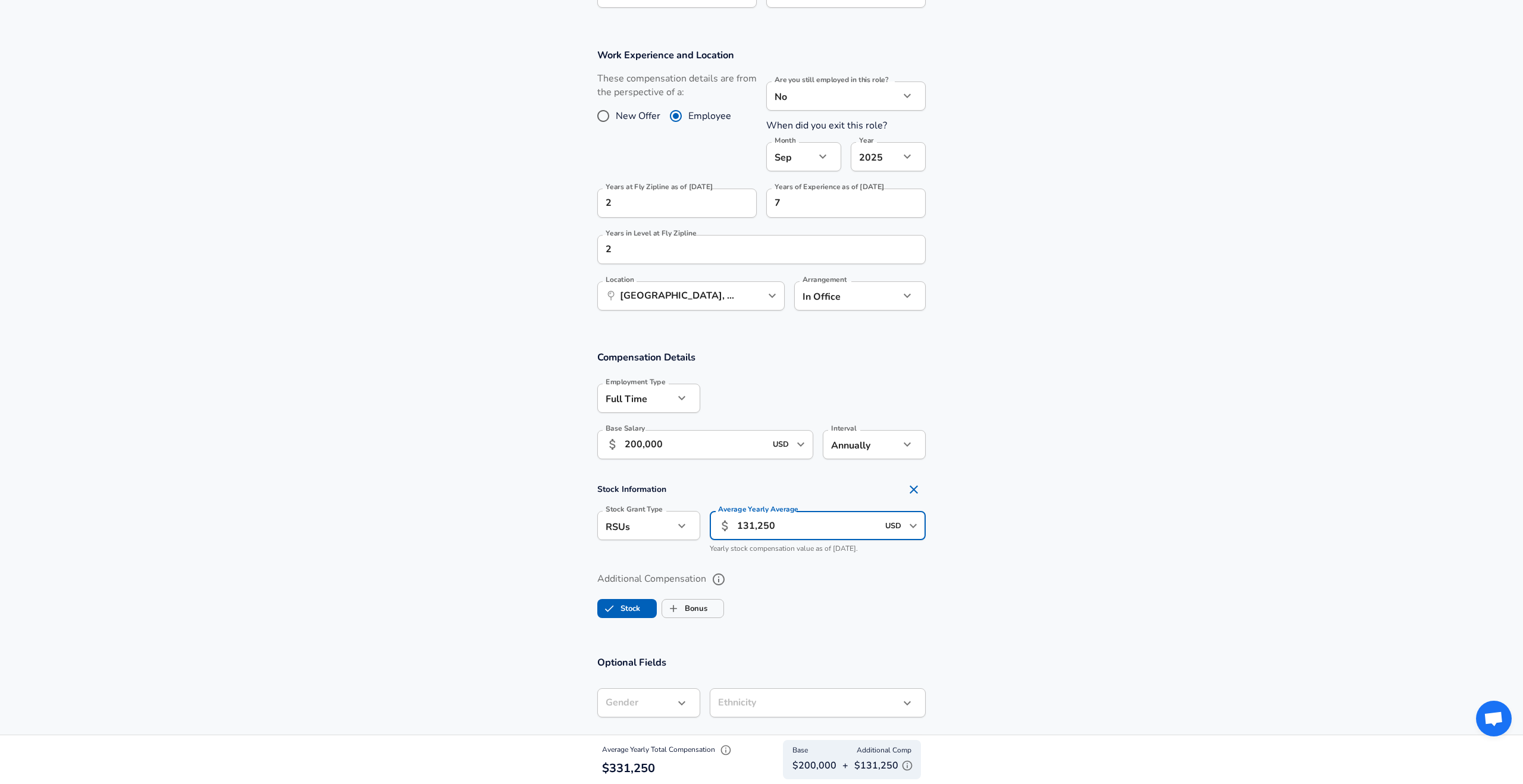
type input "131,250"
click at [652, 554] on li "Options" at bounding box center [649, 554] width 103 height 18
type input "option"
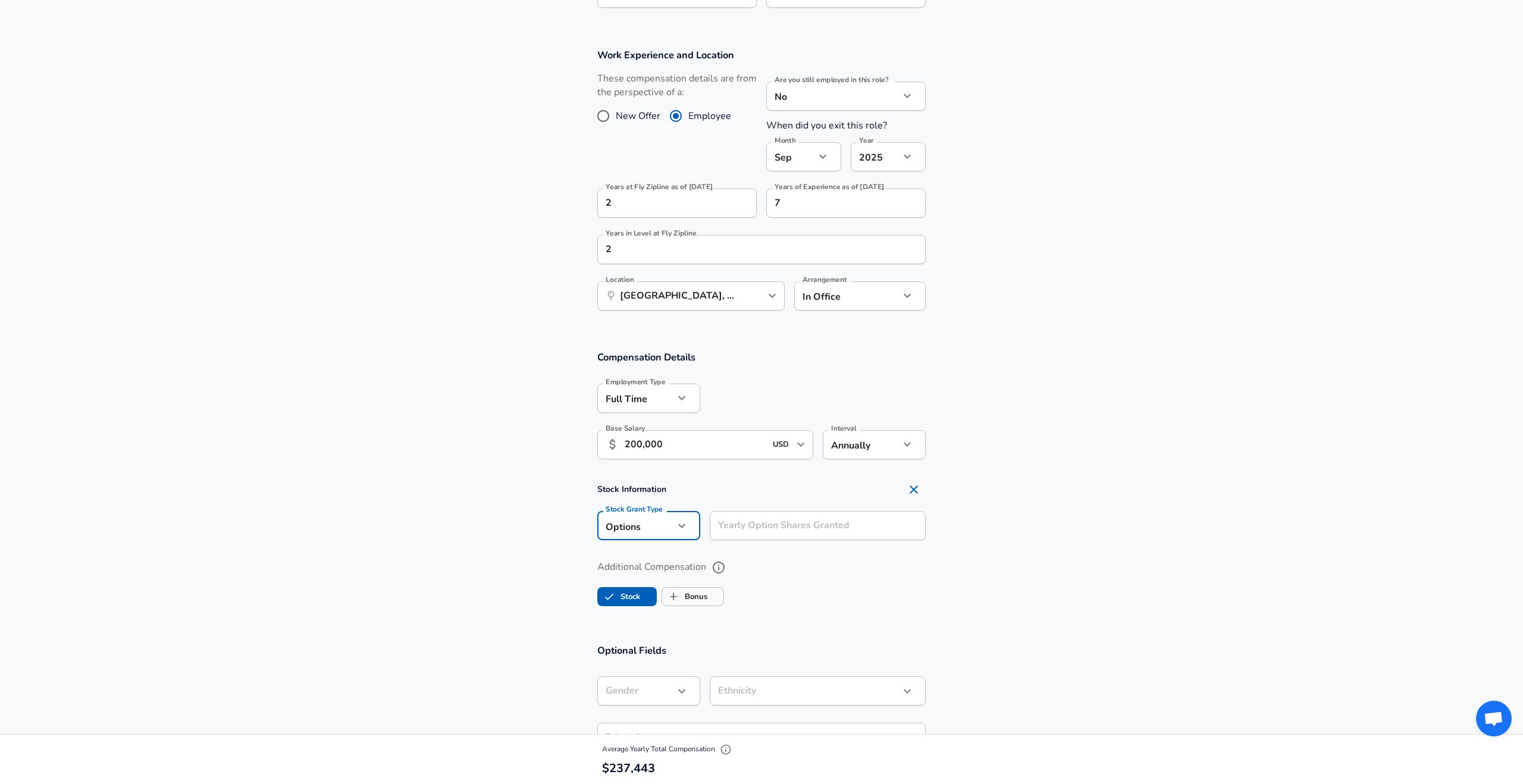
click at [777, 535] on input "Yearly Option Shares Granted" at bounding box center [818, 525] width 216 height 29
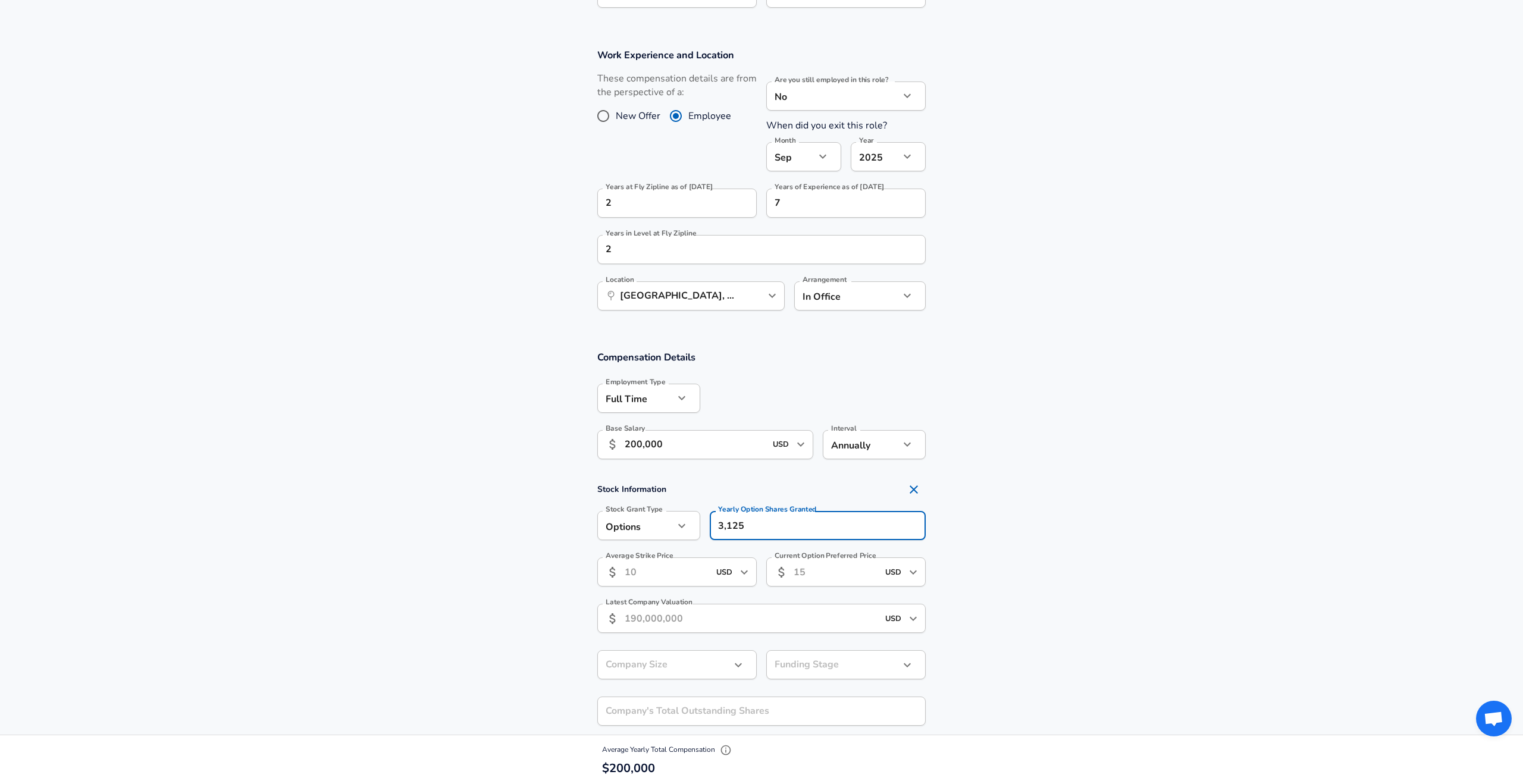
type input "3,125"
click at [677, 576] on input "Average Strike Price" at bounding box center [667, 572] width 85 height 29
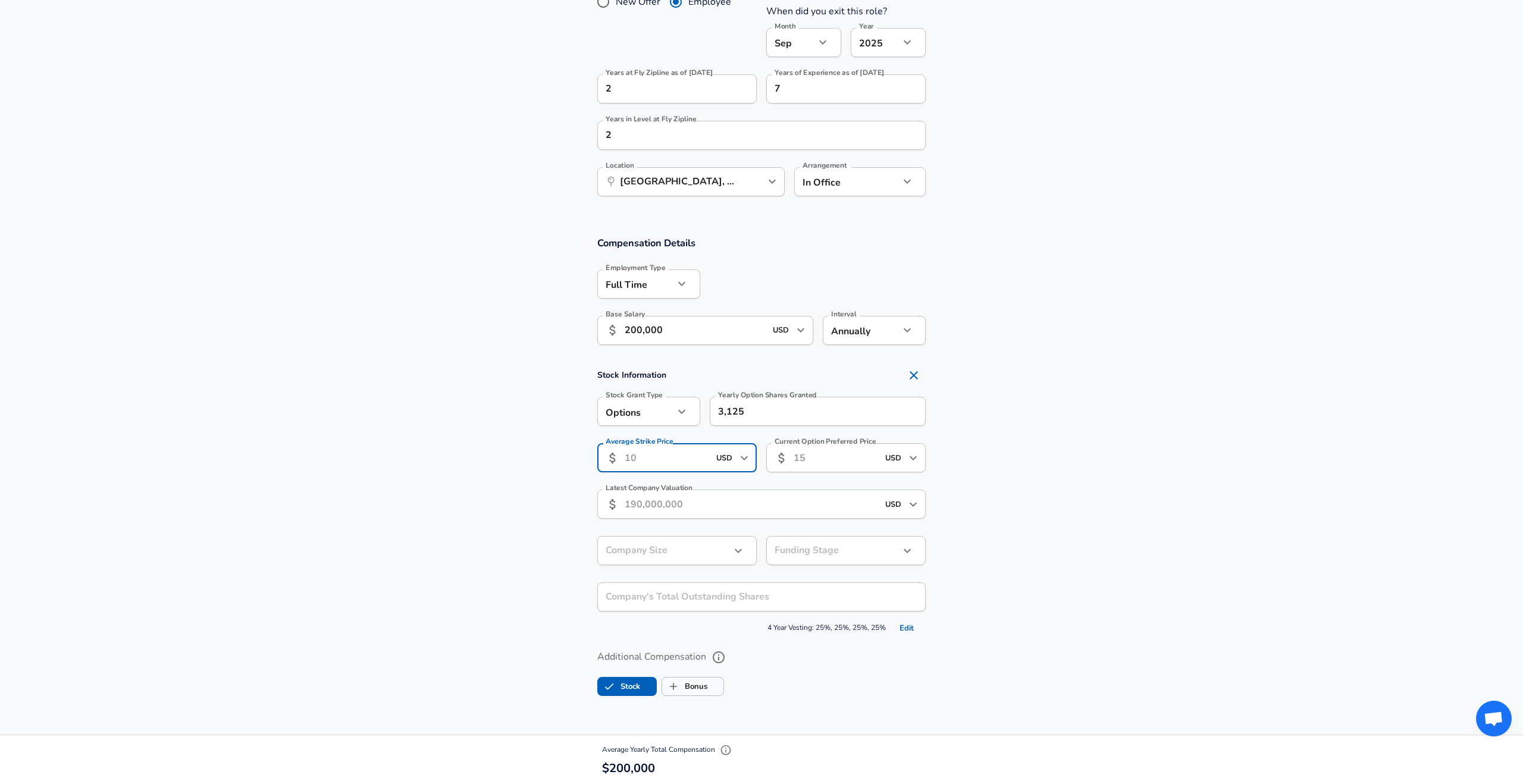
scroll to position [608, 0]
type input "16"
click at [847, 471] on input "Current Option Preferred Price" at bounding box center [836, 457] width 85 height 29
type input "42"
click at [1021, 485] on section "Stock Information Stock Grant Type Options option Stock Grant Type Yearly Optio…" at bounding box center [761, 500] width 1523 height 274
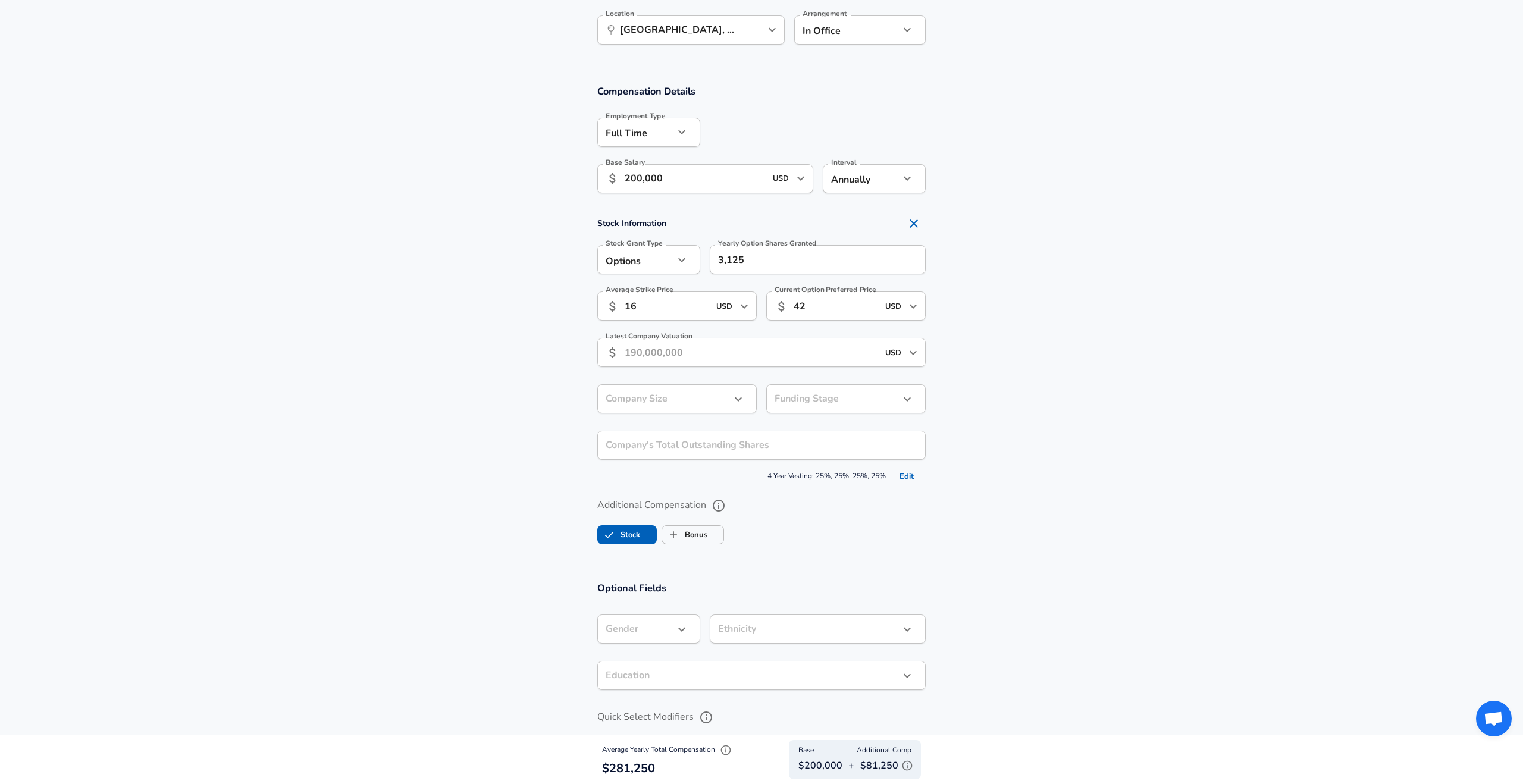
scroll to position [760, 0]
click at [910, 766] on icon "button" at bounding box center [907, 765] width 12 height 12
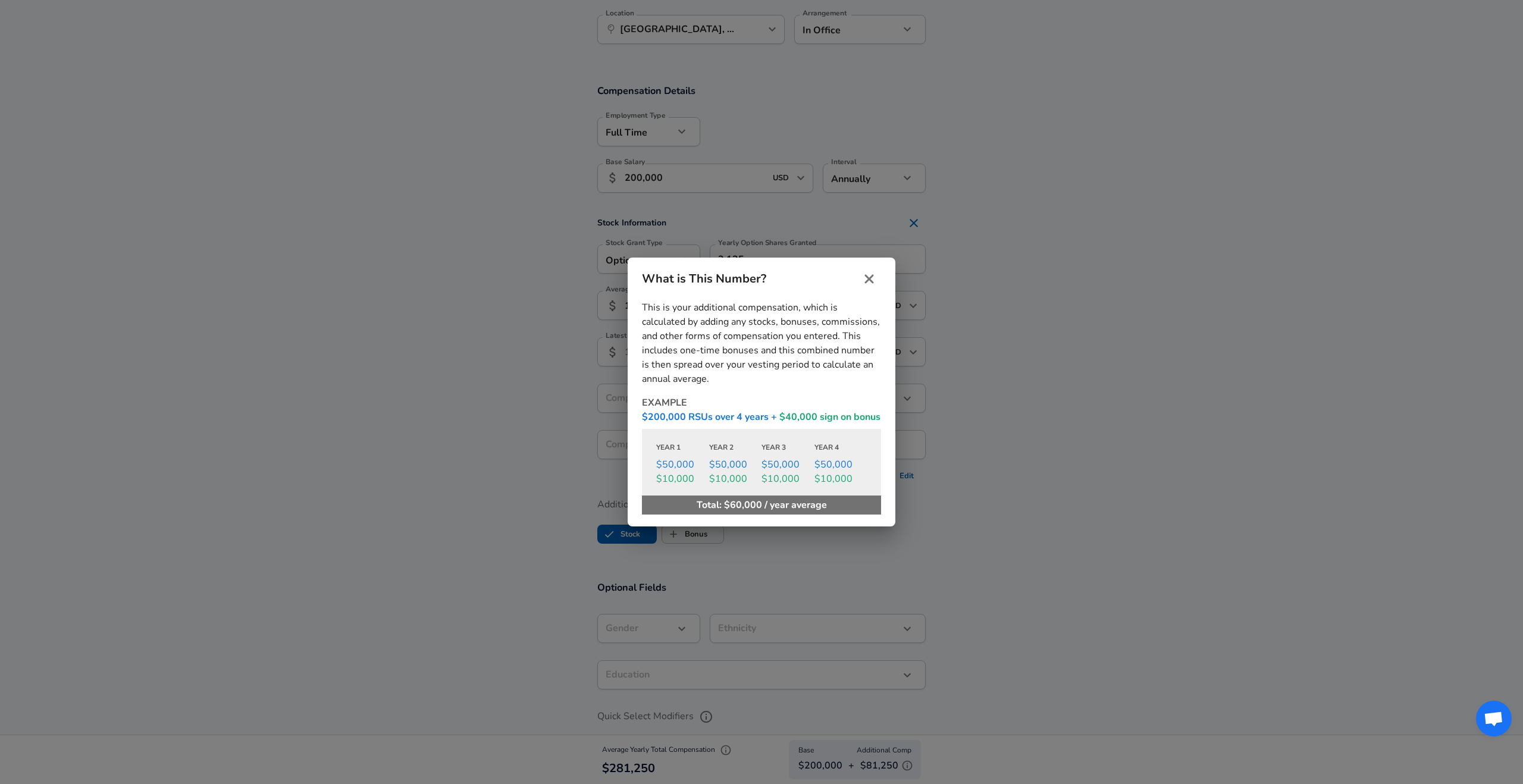
click at [869, 274] on icon "close" at bounding box center [869, 278] width 14 height 14
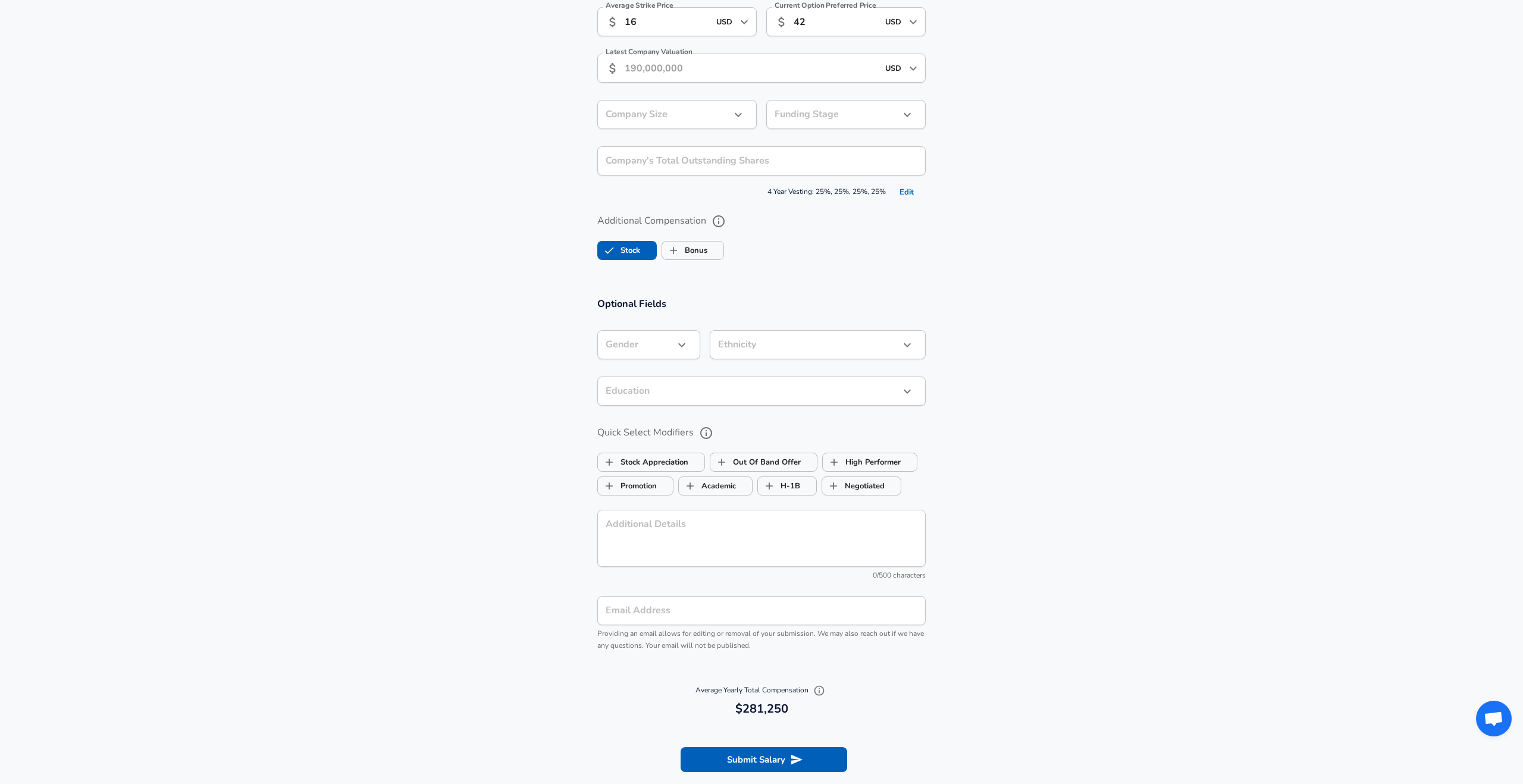
scroll to position [1046, 0]
click at [677, 360] on div "Gender ​ Gender" at bounding box center [649, 344] width 103 height 32
click at [848, 486] on label "Negotiated" at bounding box center [853, 484] width 63 height 23
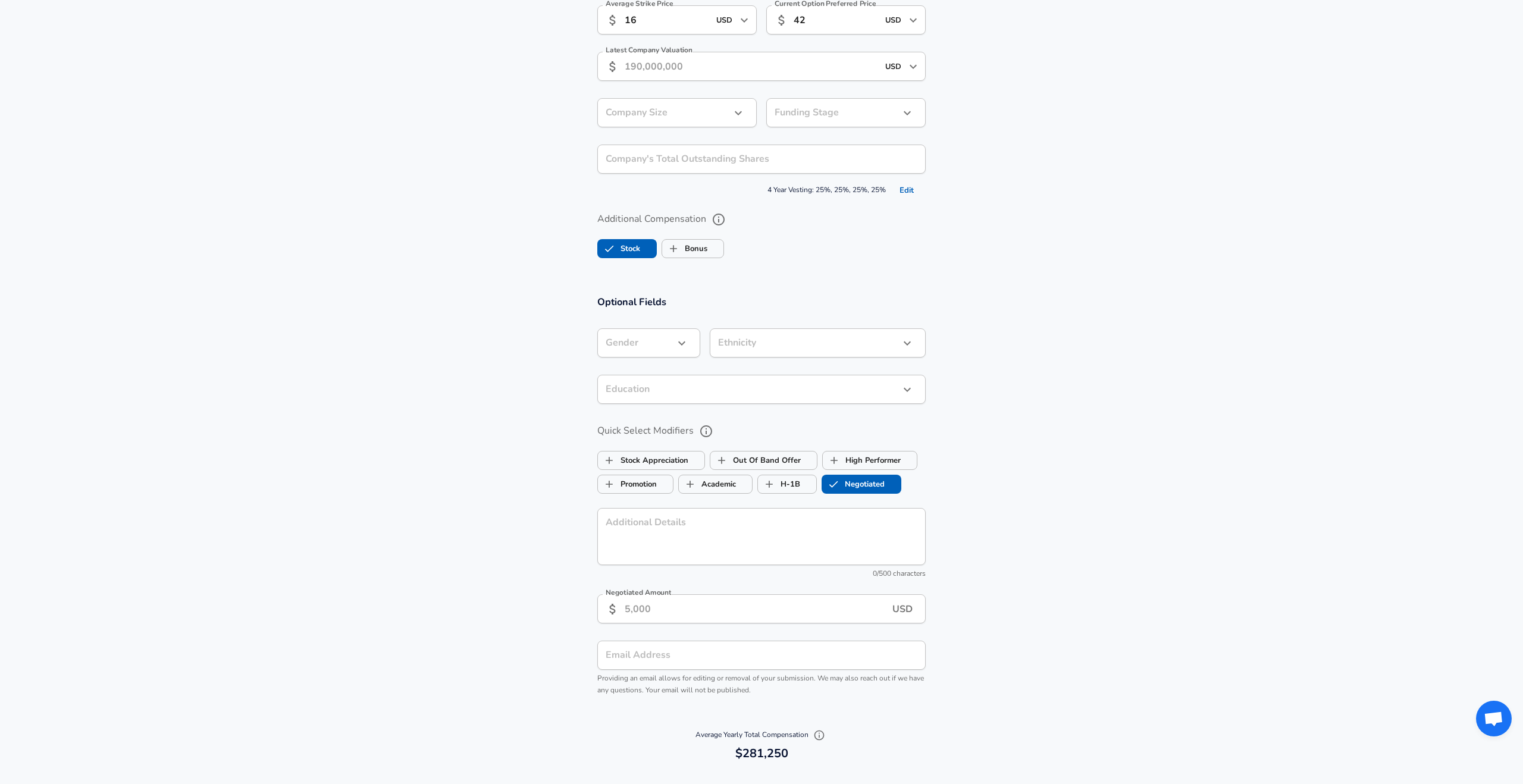
click at [838, 486] on input "Negotiated" at bounding box center [833, 484] width 23 height 23
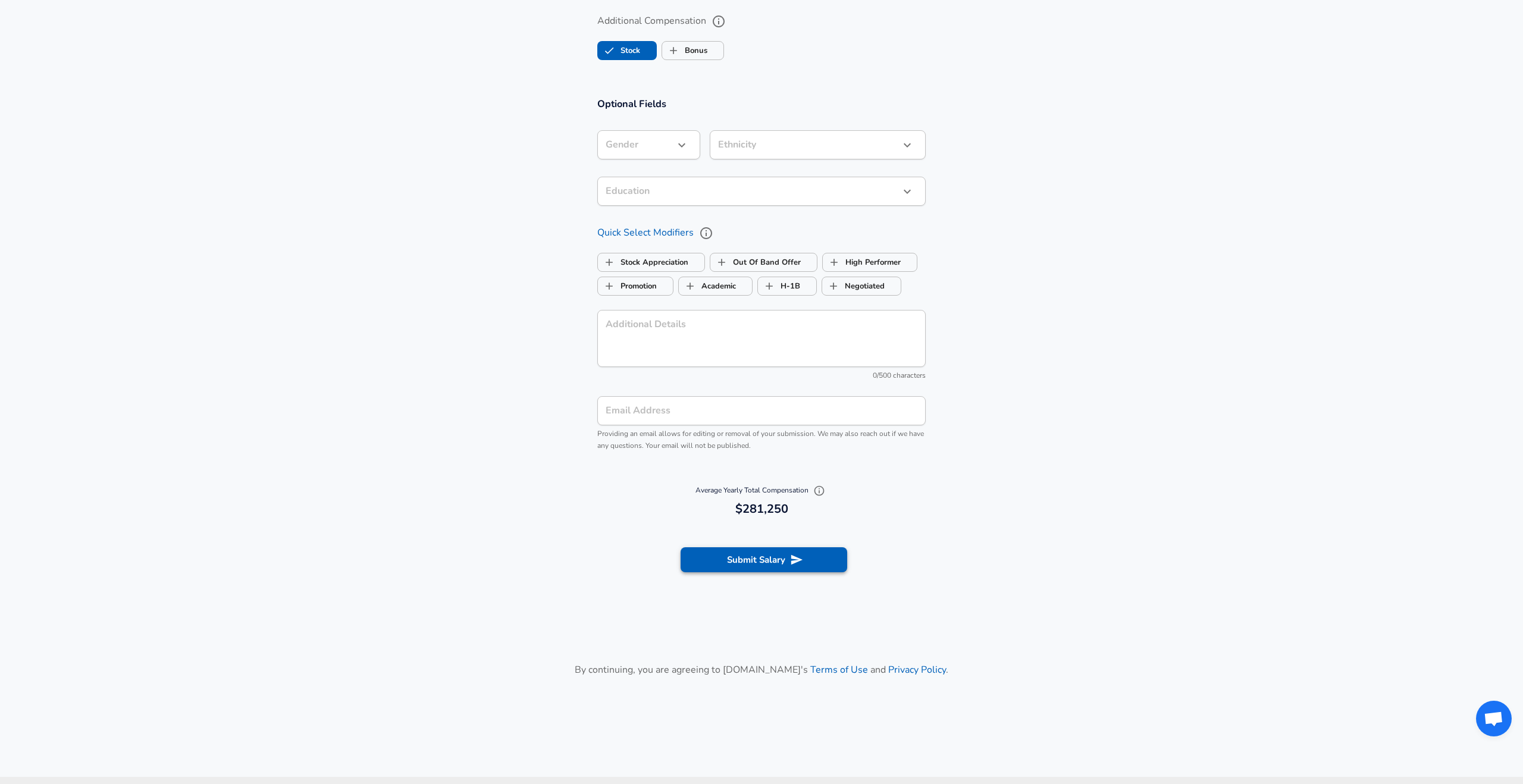
scroll to position [1296, 0]
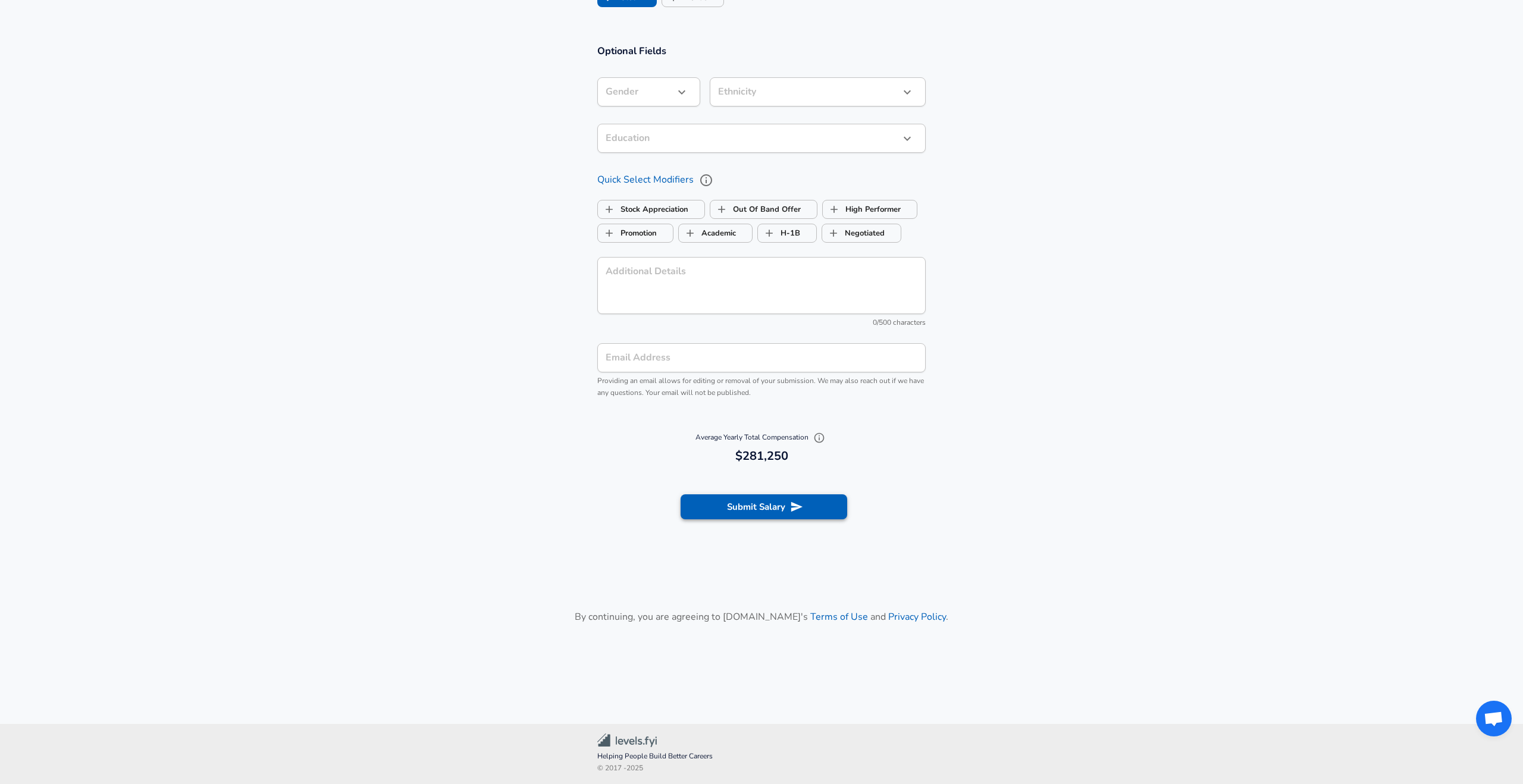
click at [784, 508] on button "Submit Salary" at bounding box center [764, 507] width 167 height 25
checkbox input "false"
